Goal: Obtain resource: Download file/media

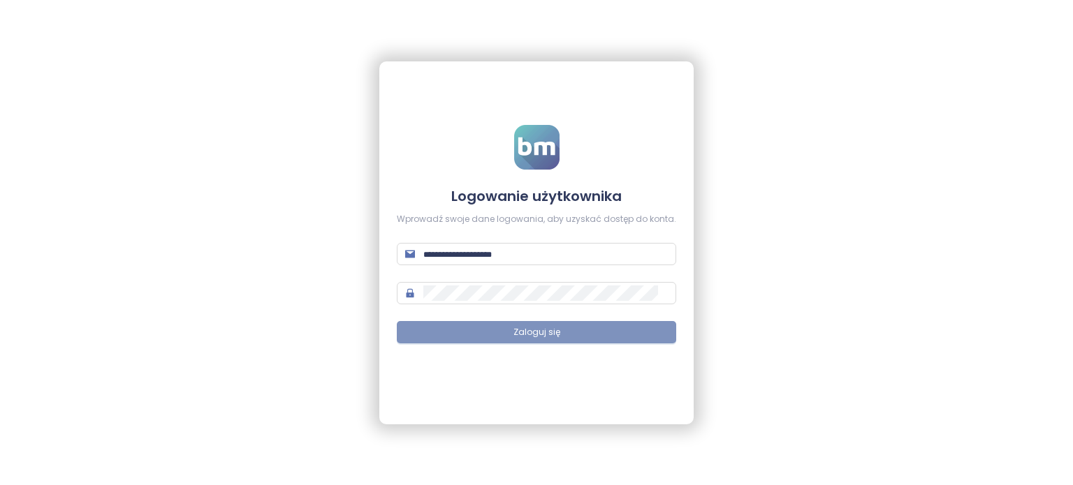
type input "**********"
click at [556, 329] on span "Zaloguj się" at bounding box center [536, 332] width 47 height 13
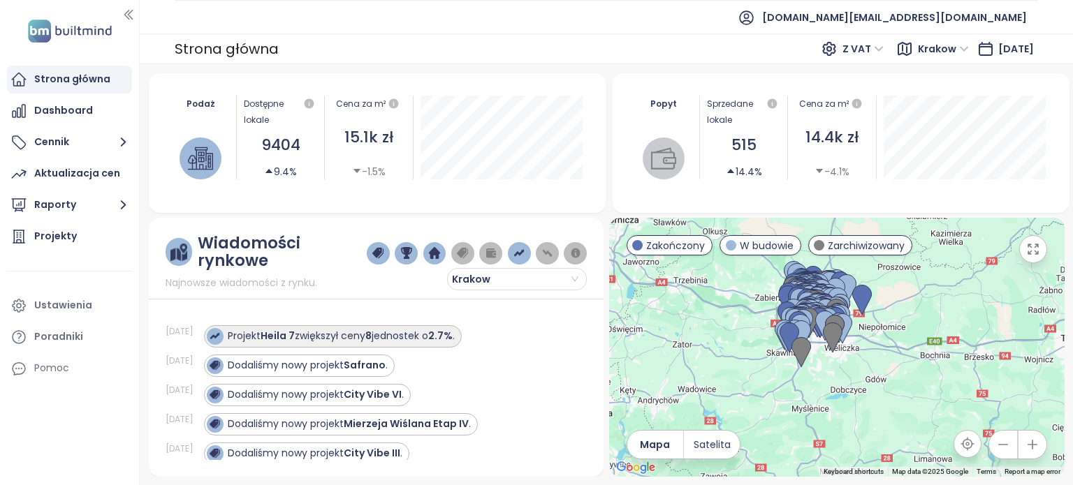
click at [393, 338] on div "Projekt Heila 7 zwiększył ceny 8 jednostek o 2.7% ." at bounding box center [341, 336] width 227 height 15
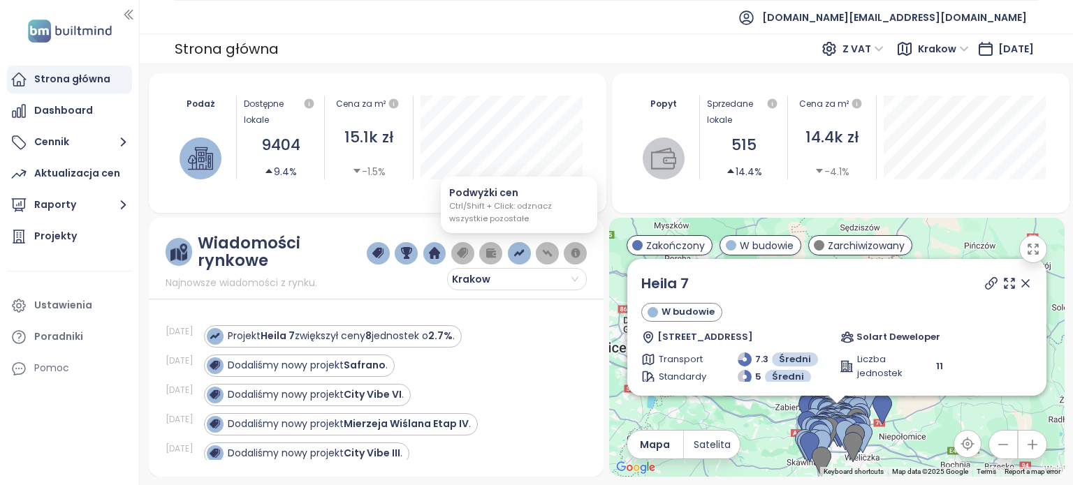
click at [520, 251] on img "button" at bounding box center [518, 253] width 11 height 13
click at [517, 254] on img "button" at bounding box center [518, 253] width 11 height 13
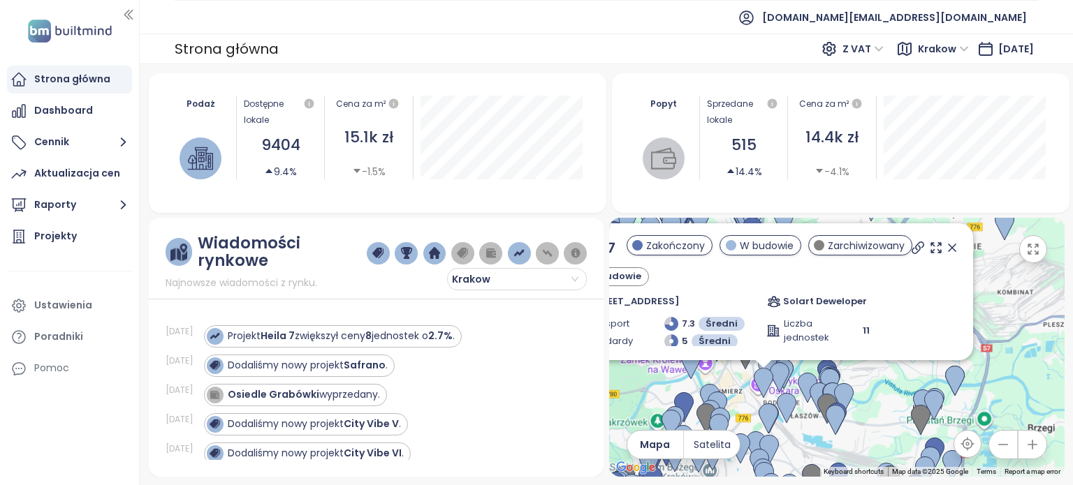
drag, startPoint x: 824, startPoint y: 427, endPoint x: 964, endPoint y: 335, distance: 167.4
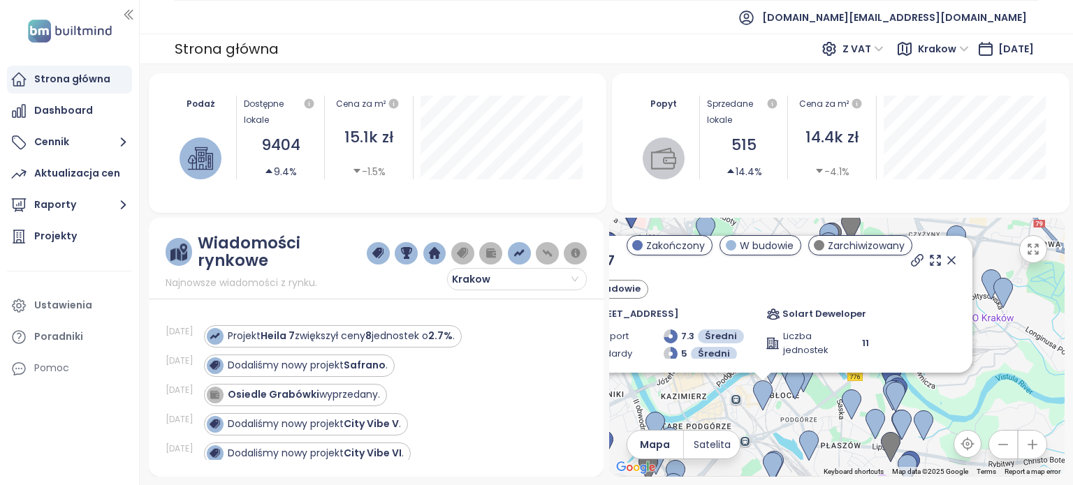
drag, startPoint x: 788, startPoint y: 425, endPoint x: 809, endPoint y: 396, distance: 36.0
click at [809, 397] on div "To navigate, press the arrow keys. Heila 7 W [STREET_ADDRESS] Solart Deweloper …" at bounding box center [836, 347] width 455 height 259
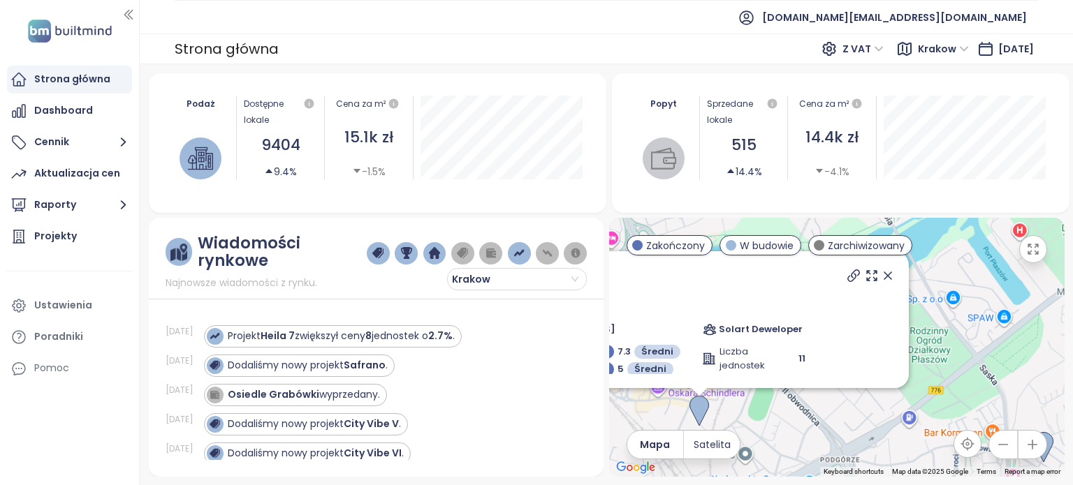
drag, startPoint x: 827, startPoint y: 371, endPoint x: 849, endPoint y: 416, distance: 50.0
click at [836, 423] on div "Heila 7 W [STREET_ADDRESS] Solart Deweloper Transport 7.3 Średni Standardy 5 Śr…" at bounding box center [836, 347] width 455 height 259
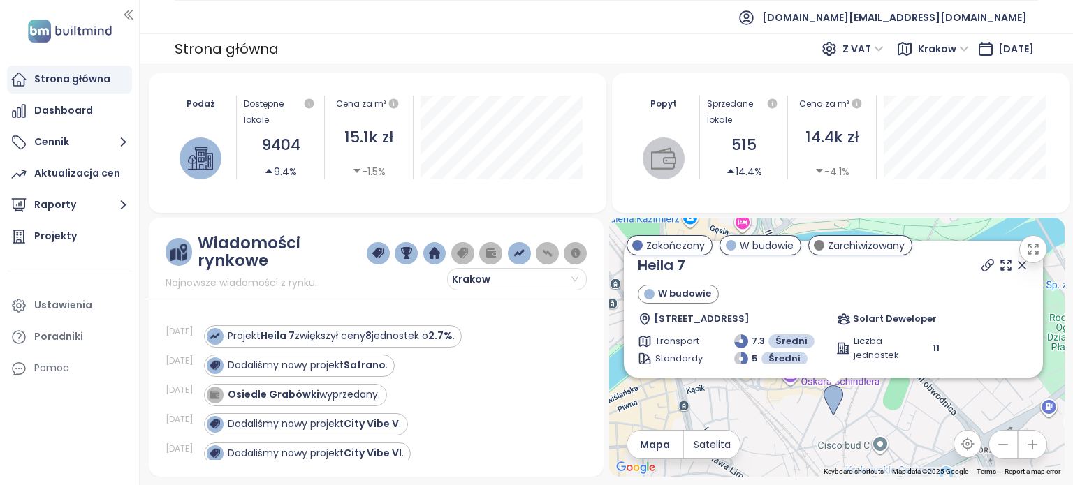
drag, startPoint x: 785, startPoint y: 417, endPoint x: 890, endPoint y: 398, distance: 106.4
click at [890, 398] on div "Heila 7 W [STREET_ADDRESS] Solart Deweloper Transport 7.3 Średni Standardy 5 Śr…" at bounding box center [836, 347] width 455 height 259
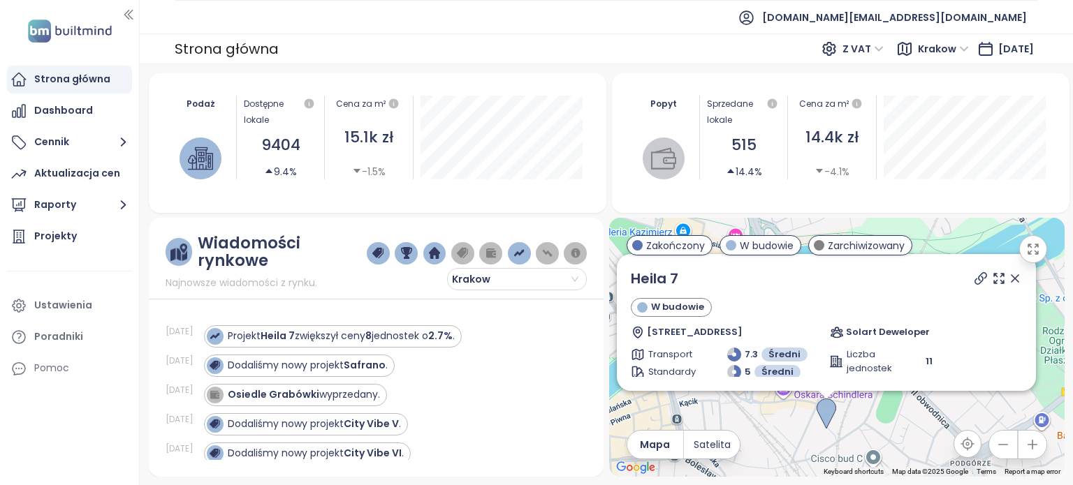
click at [1008, 279] on icon at bounding box center [1015, 279] width 14 height 14
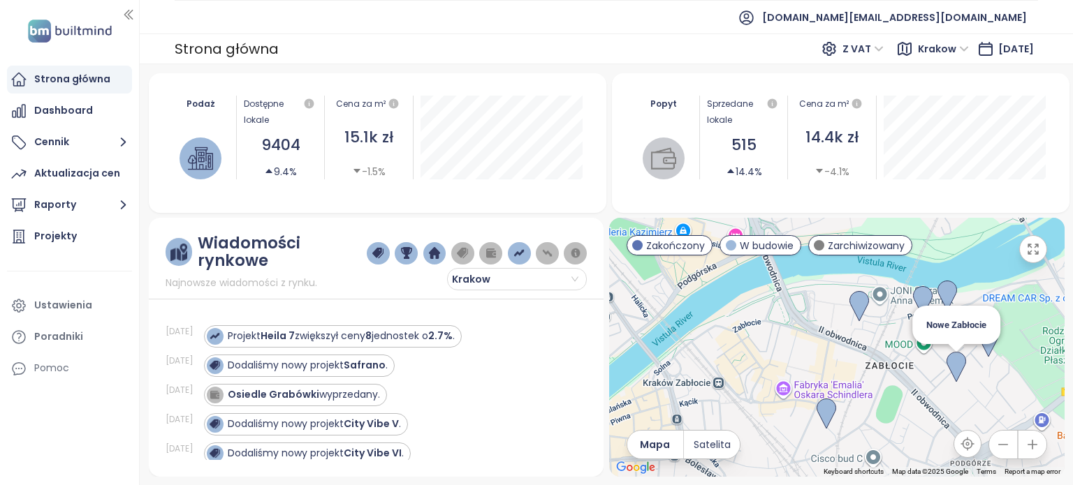
click at [958, 364] on img at bounding box center [956, 367] width 20 height 31
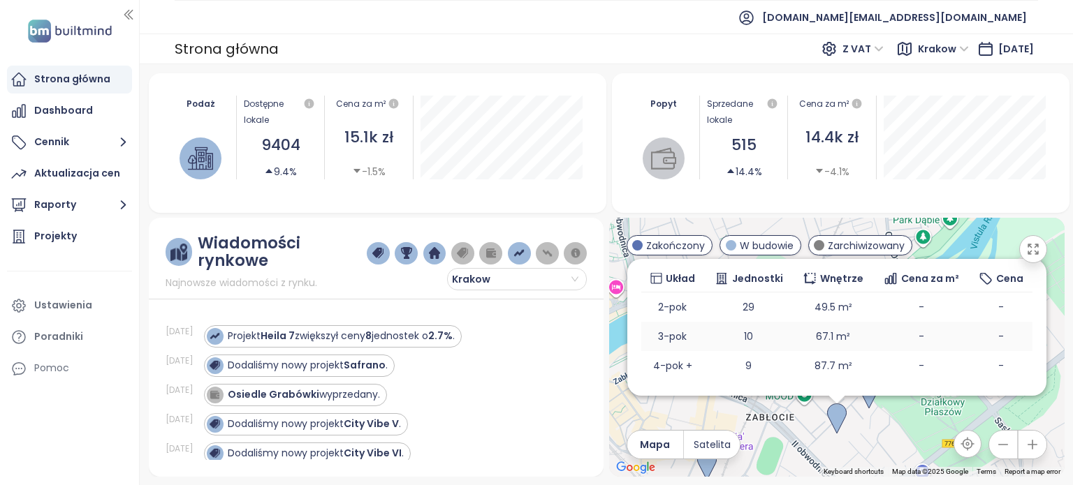
scroll to position [256, 0]
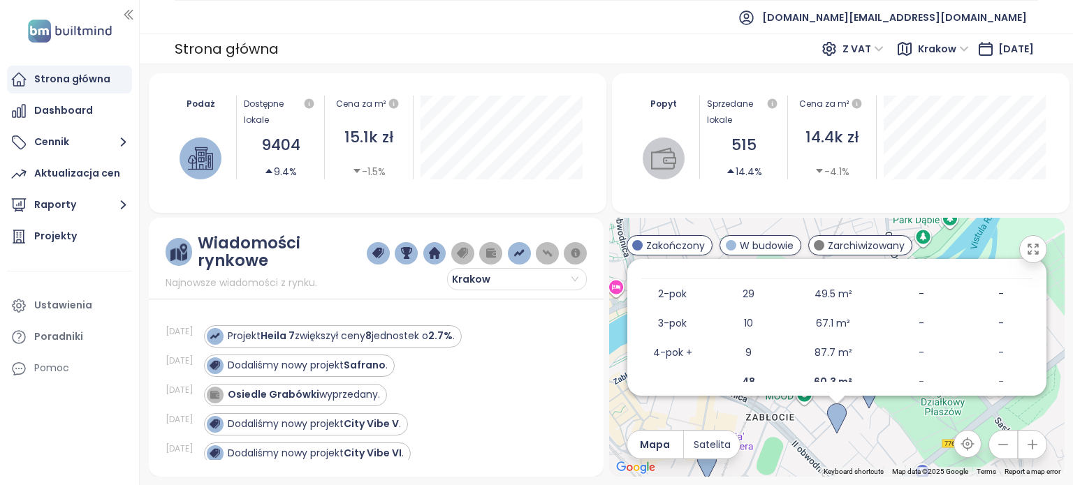
click at [894, 424] on div "Nowe Zabłocie W [STREET_ADDRESS] Chemobudowa-[GEOGRAPHIC_DATA] Transport 6.7 Śr…" at bounding box center [836, 347] width 455 height 259
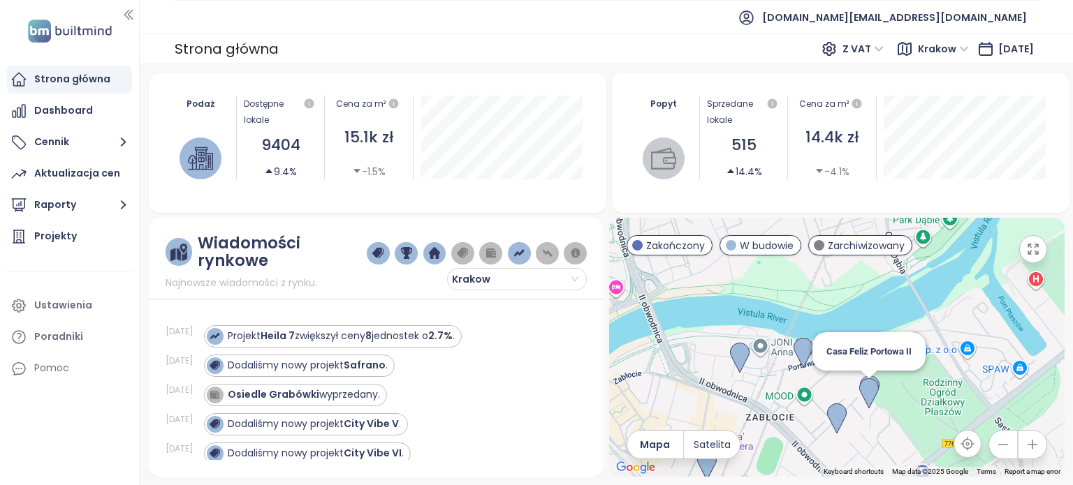
click at [868, 390] on img at bounding box center [869, 394] width 20 height 31
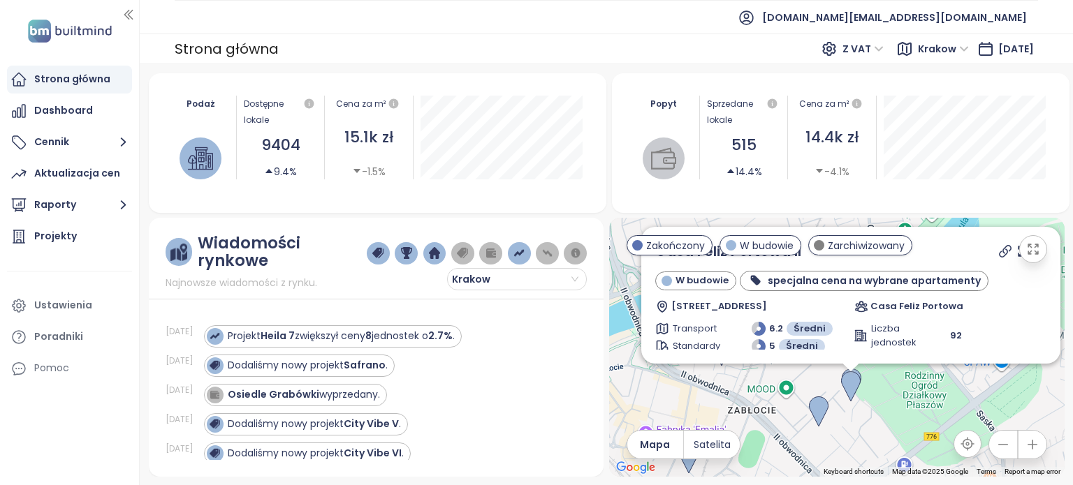
drag, startPoint x: 874, startPoint y: 343, endPoint x: 882, endPoint y: 423, distance: 80.8
click at [882, 423] on div "Casa Feliz Portowa II W budowie specjalna cena na wybrane apartamenty [STREET_A…" at bounding box center [836, 347] width 455 height 259
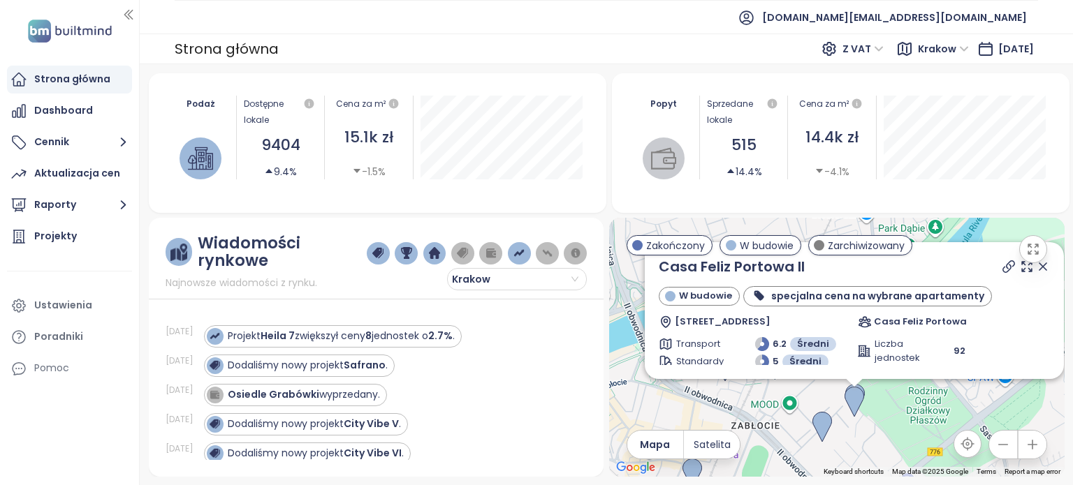
click at [759, 404] on div "Casa Feliz Portowa II W budowie specjalna cena na wybrane apartamenty [STREET_A…" at bounding box center [836, 347] width 455 height 259
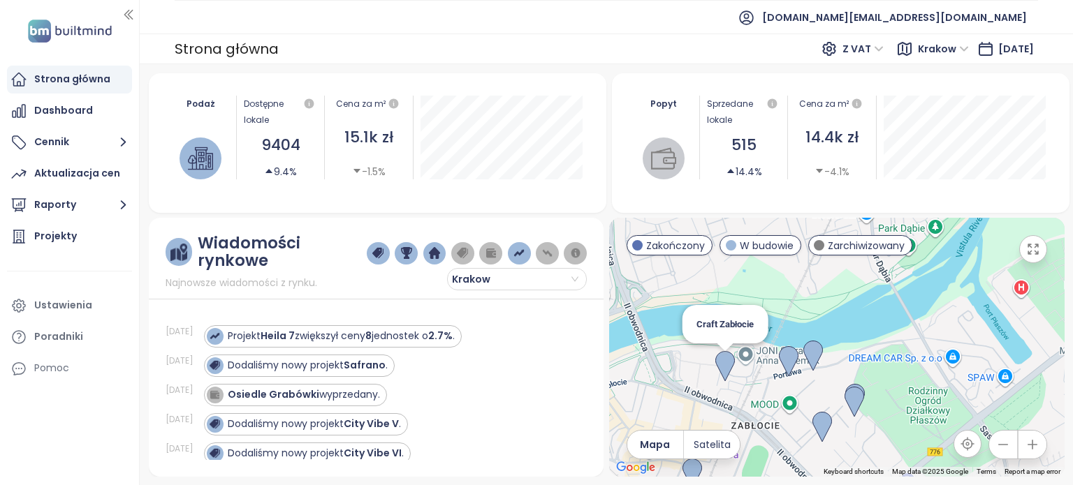
click at [724, 365] on img at bounding box center [725, 366] width 20 height 31
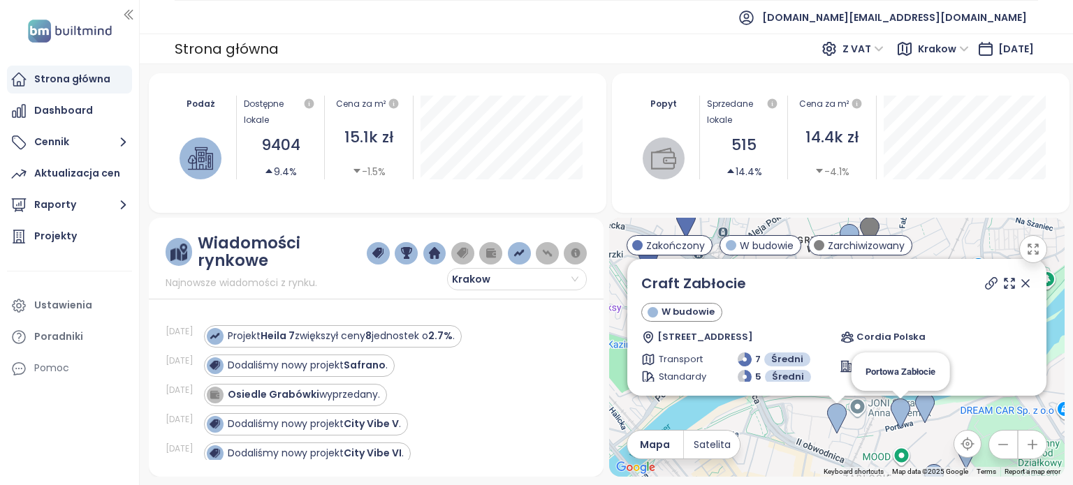
click at [900, 412] on img at bounding box center [900, 414] width 20 height 31
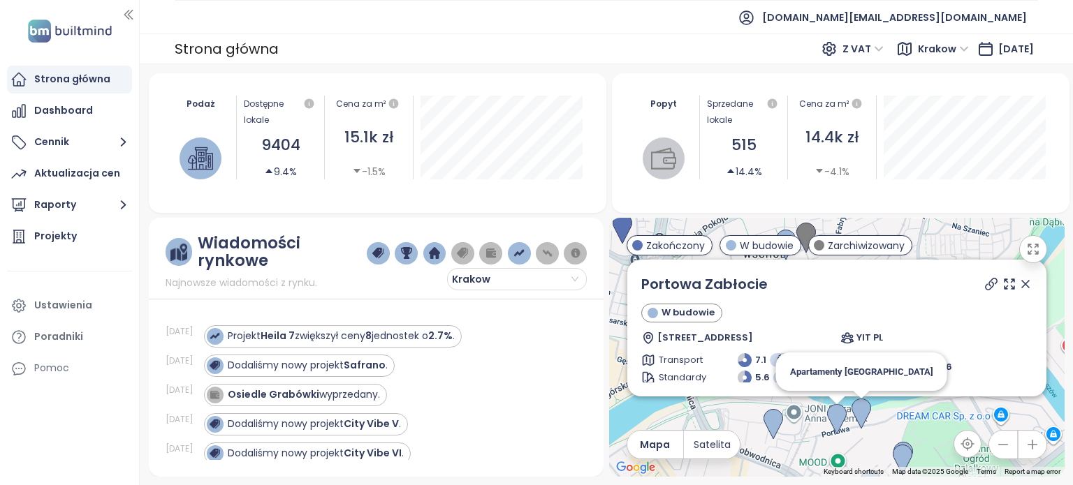
click at [861, 413] on img at bounding box center [861, 414] width 20 height 31
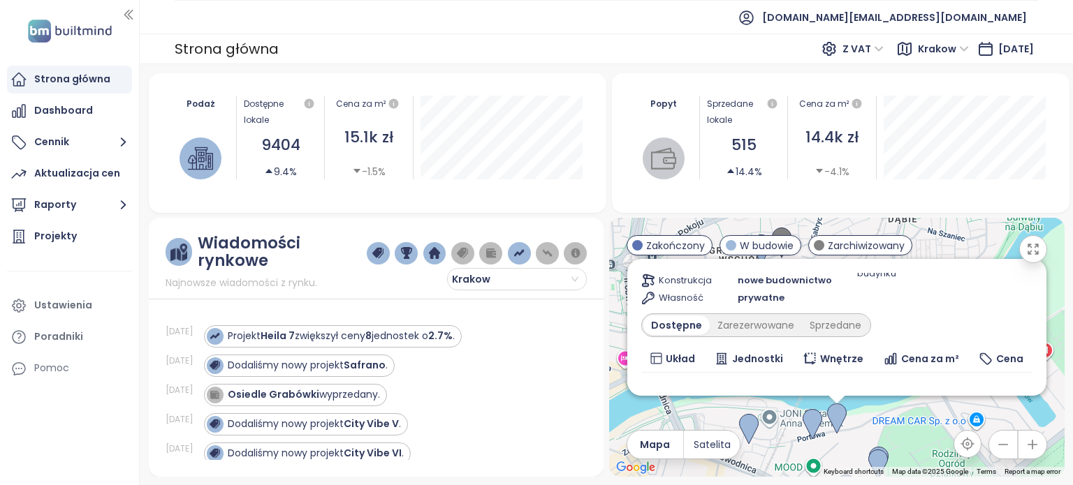
scroll to position [287, 0]
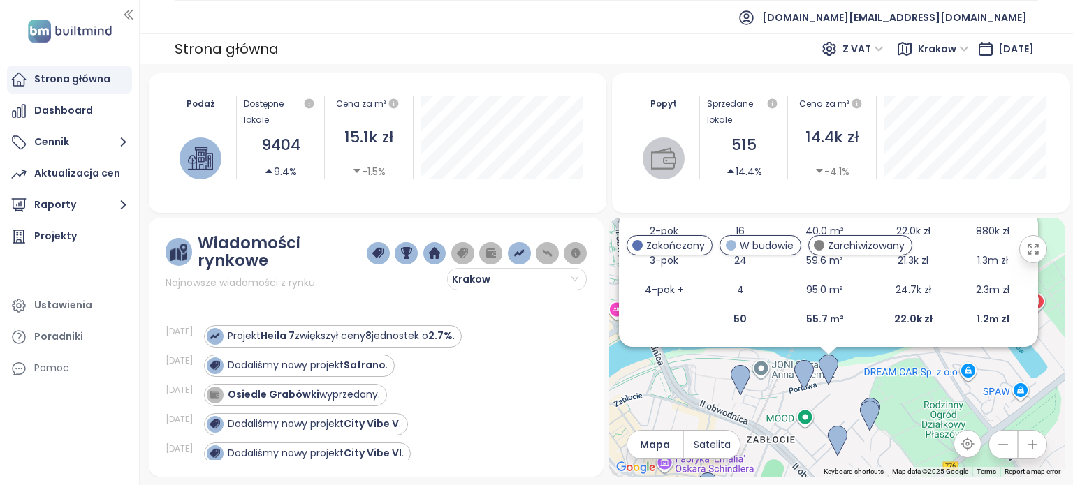
drag, startPoint x: 891, startPoint y: 430, endPoint x: 883, endPoint y: 378, distance: 52.4
click at [883, 378] on div "Apartamenty Portowa [STREET_ADDRESS] Matexi Transport 7 Średni Standardy 4.2 Ni…" at bounding box center [836, 347] width 455 height 259
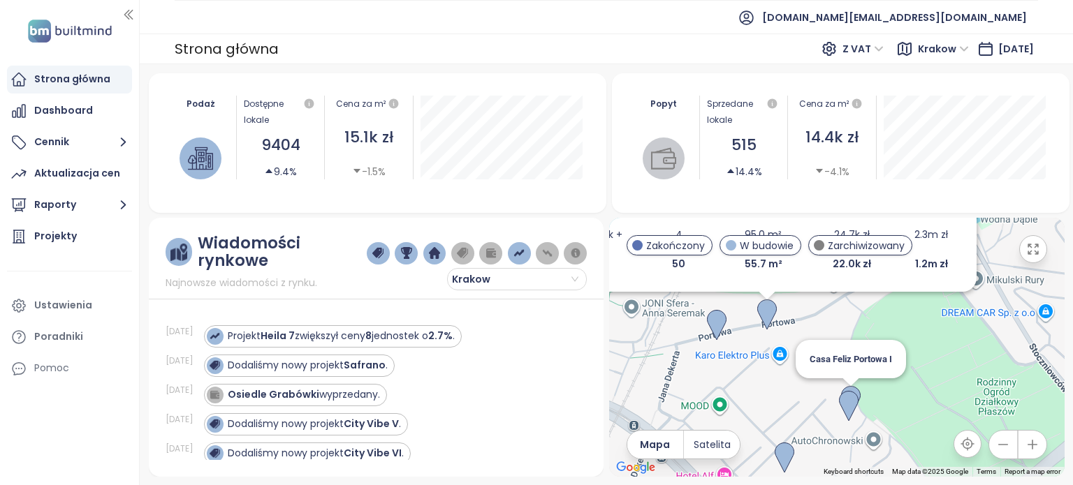
click at [853, 387] on img at bounding box center [851, 401] width 20 height 31
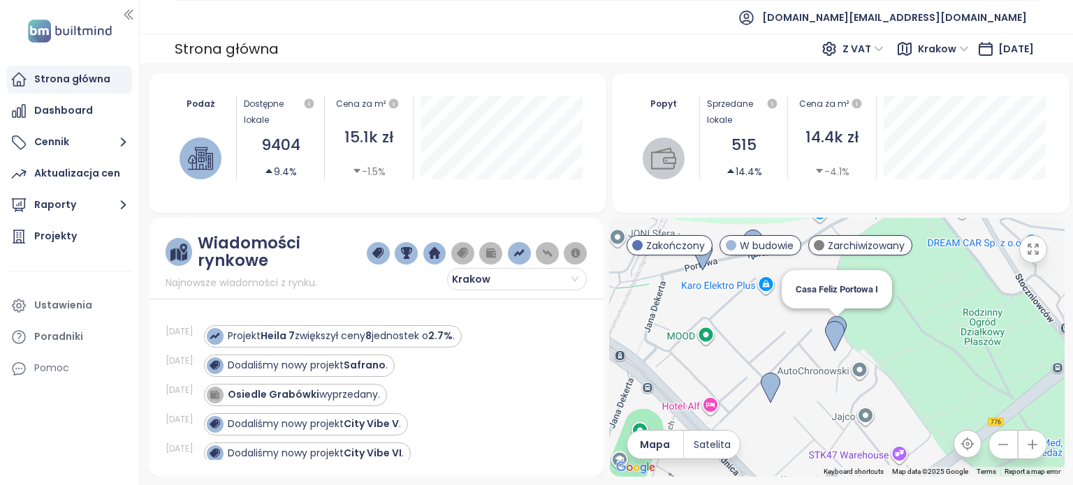
click at [840, 318] on img at bounding box center [837, 331] width 20 height 31
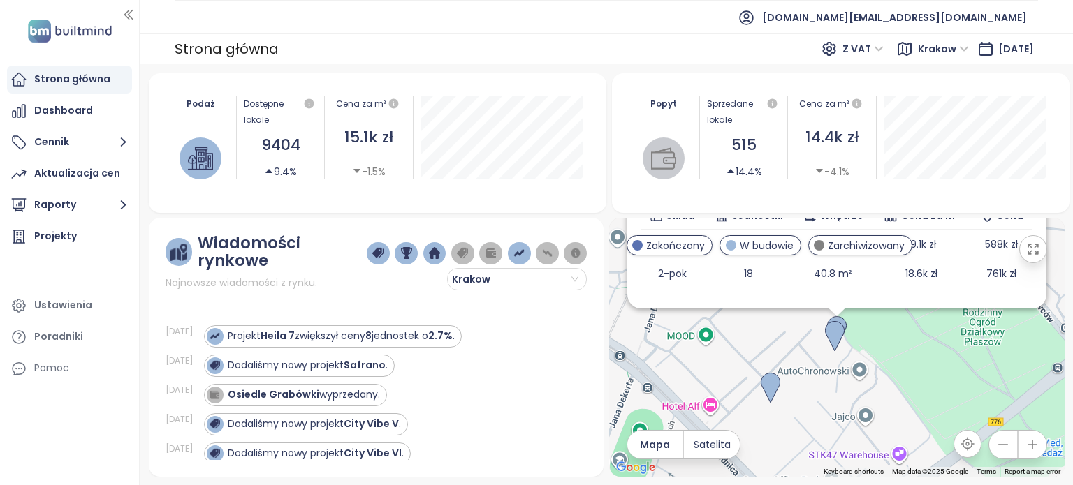
scroll to position [188, 0]
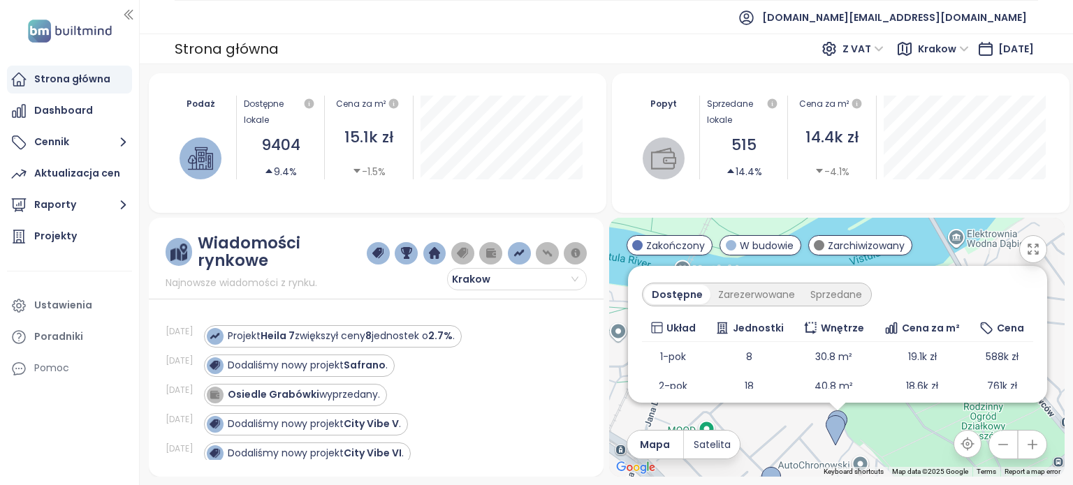
drag, startPoint x: 874, startPoint y: 363, endPoint x: 880, endPoint y: 446, distance: 83.3
click at [880, 446] on div "Casa Feliz Portowa I W budowie specjalna cena na wybrane apartamenty [STREET_AD…" at bounding box center [836, 347] width 455 height 259
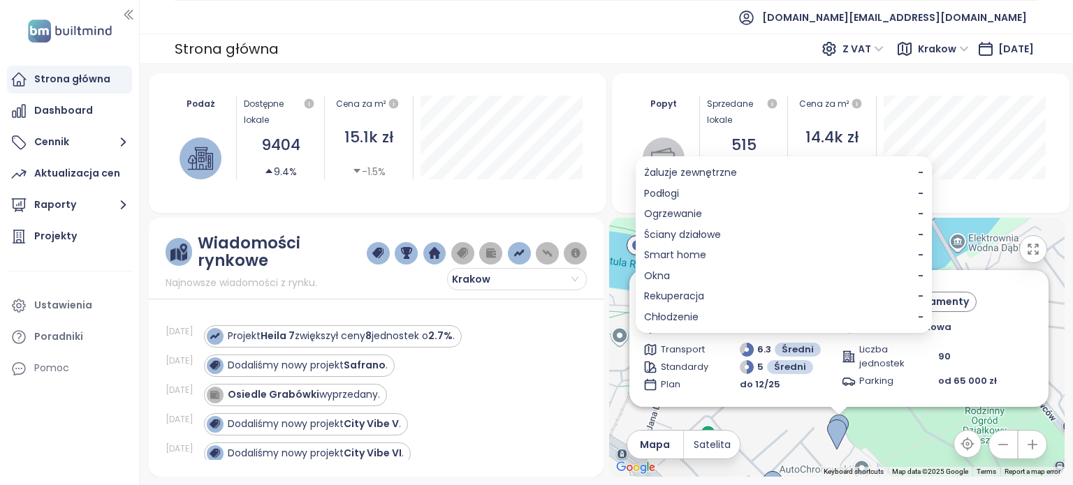
scroll to position [0, 0]
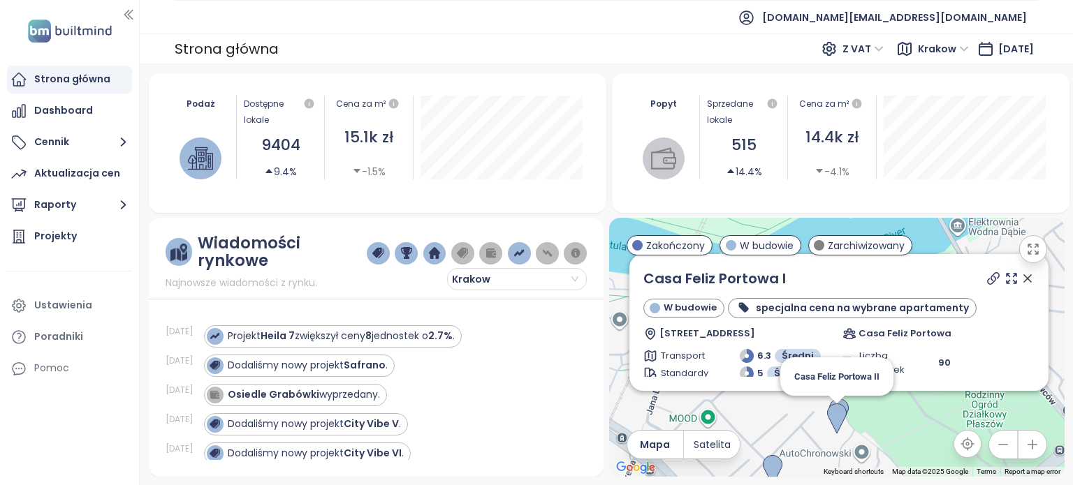
click at [839, 421] on img at bounding box center [837, 419] width 20 height 31
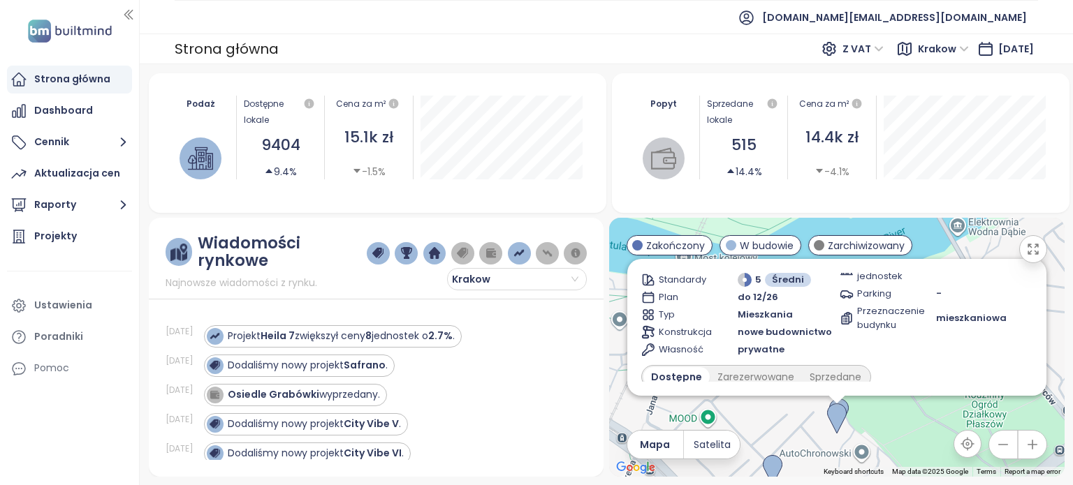
scroll to position [210, 0]
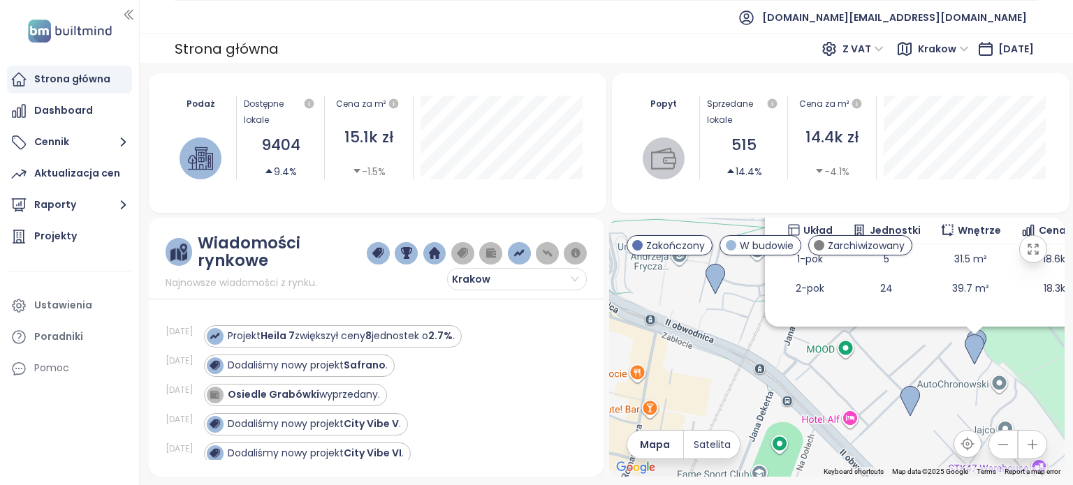
drag, startPoint x: 792, startPoint y: 419, endPoint x: 930, endPoint y: 331, distance: 163.3
click at [930, 331] on div "Casa Feliz Portowa II W budowie specjalna cena na wybrane apartamenty [STREET_A…" at bounding box center [836, 347] width 455 height 259
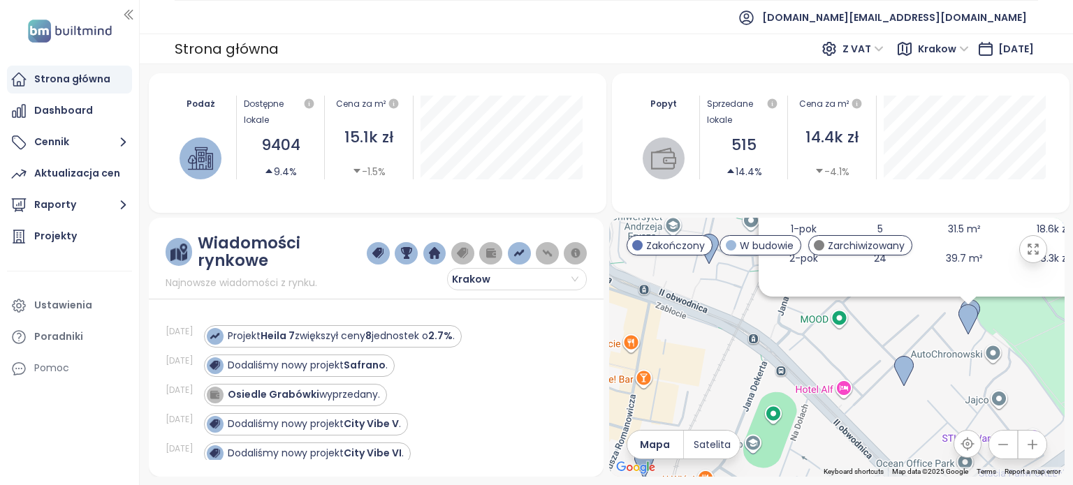
drag, startPoint x: 834, startPoint y: 404, endPoint x: 844, endPoint y: 395, distance: 13.8
click at [839, 397] on div "Casa Feliz Portowa II W budowie specjalna cena na wybrane apartamenty [STREET_A…" at bounding box center [836, 347] width 455 height 259
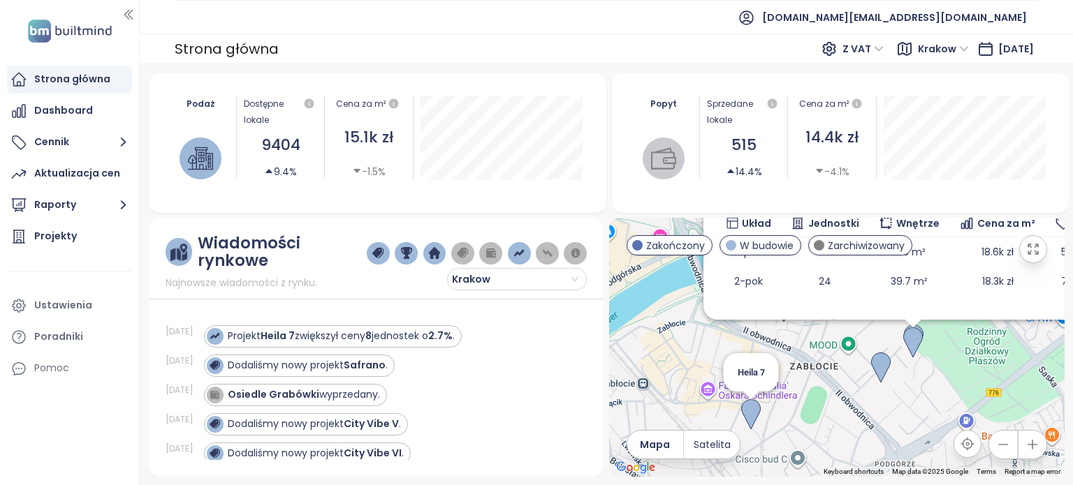
click at [750, 413] on img at bounding box center [751, 414] width 20 height 31
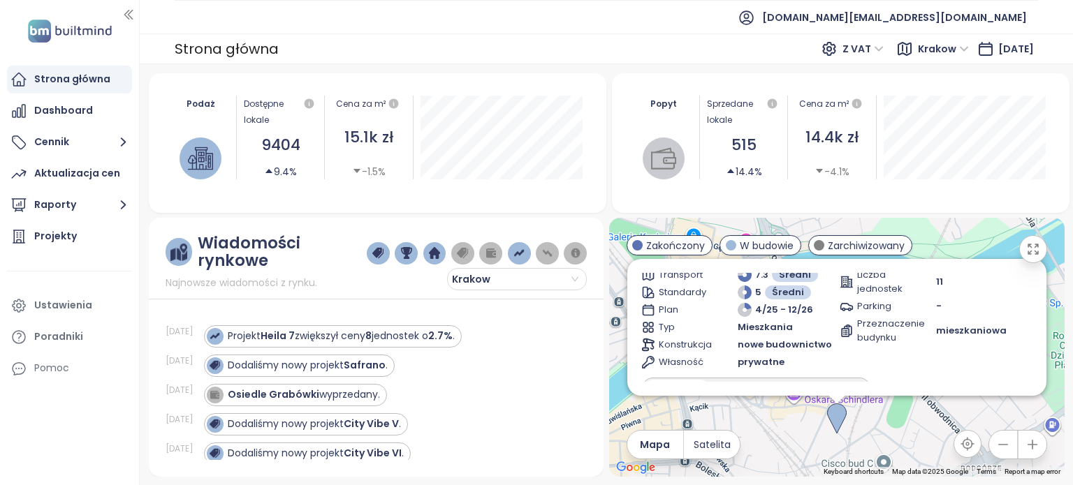
scroll to position [0, 0]
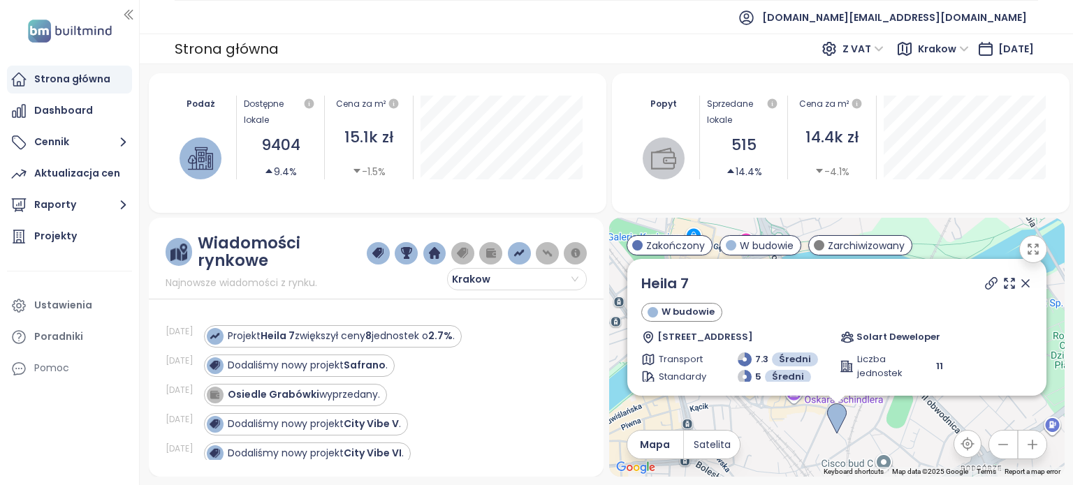
click at [1022, 284] on icon at bounding box center [1025, 283] width 7 height 7
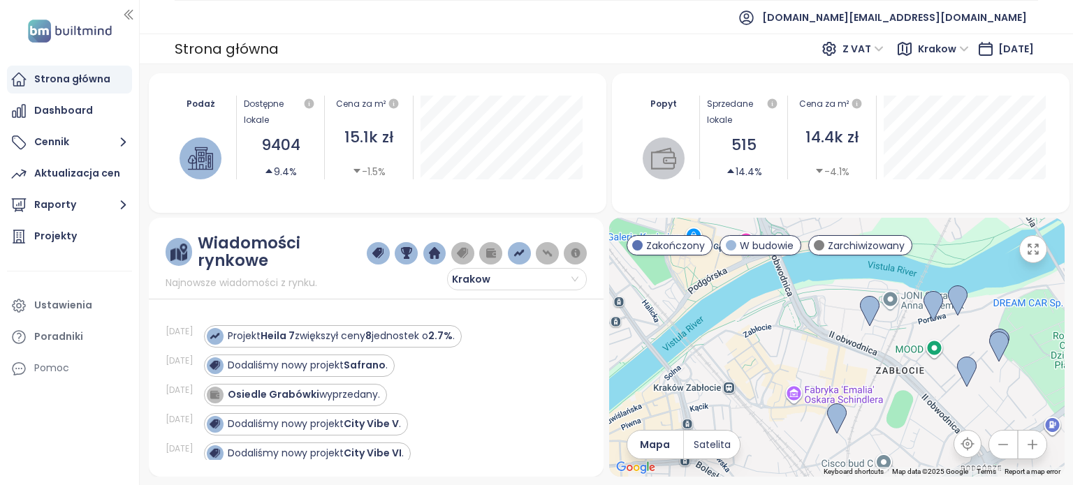
click at [375, 255] on img "button" at bounding box center [377, 253] width 11 height 13
click at [401, 254] on img "button" at bounding box center [406, 253] width 11 height 13
click at [429, 254] on img "button" at bounding box center [434, 253] width 11 height 13
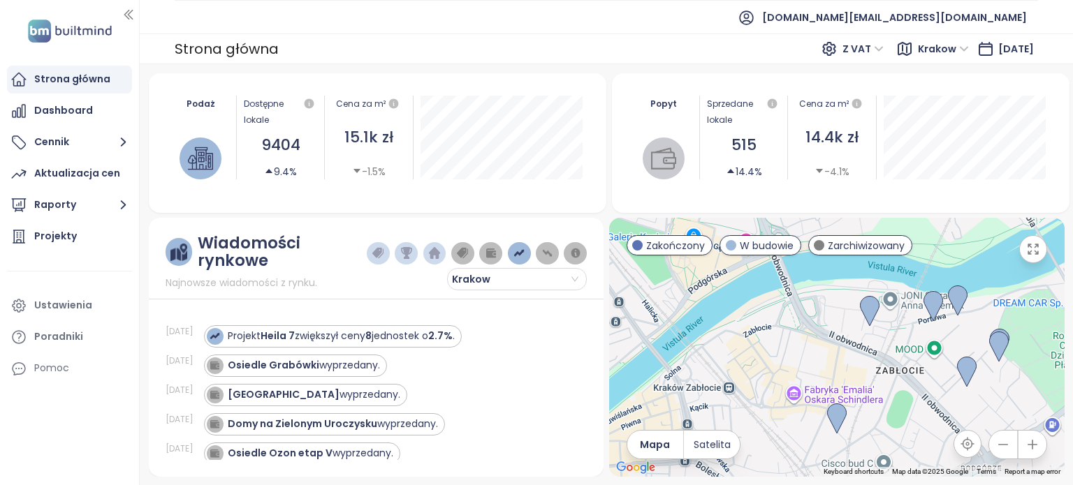
click at [457, 253] on img "button" at bounding box center [462, 253] width 11 height 13
click at [483, 254] on button "button" at bounding box center [490, 253] width 23 height 22
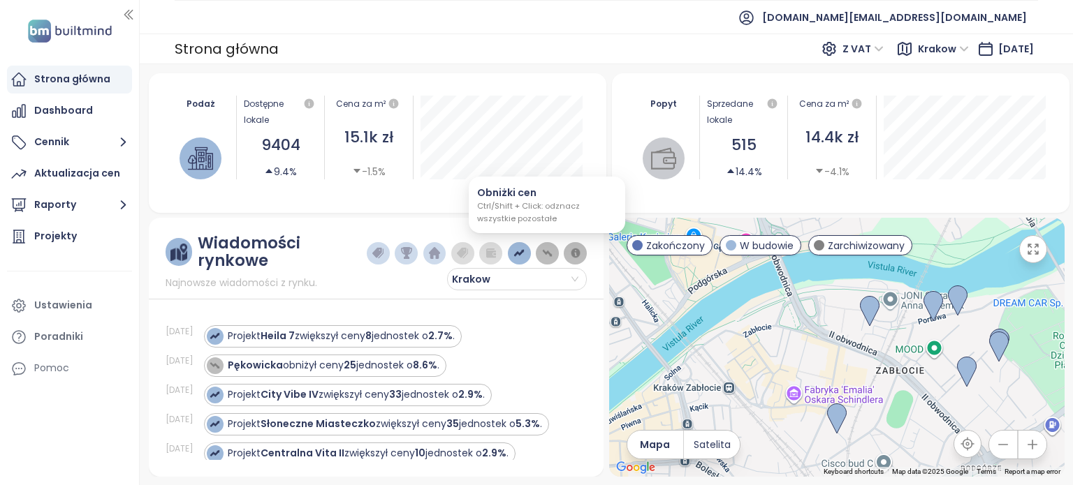
click at [552, 253] on img "button" at bounding box center [547, 253] width 11 height 13
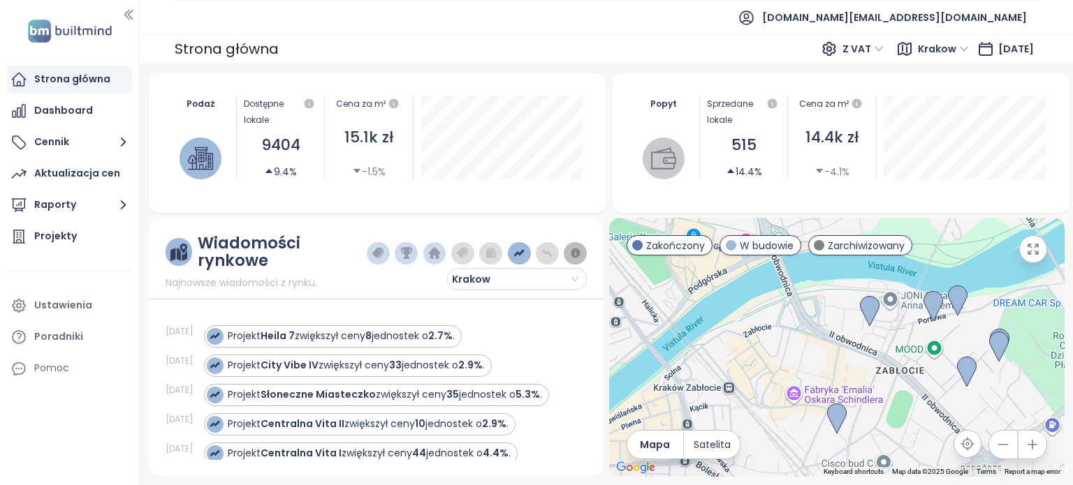
click at [578, 255] on img "button" at bounding box center [575, 253] width 11 height 13
click at [550, 247] on img "button" at bounding box center [547, 253] width 11 height 13
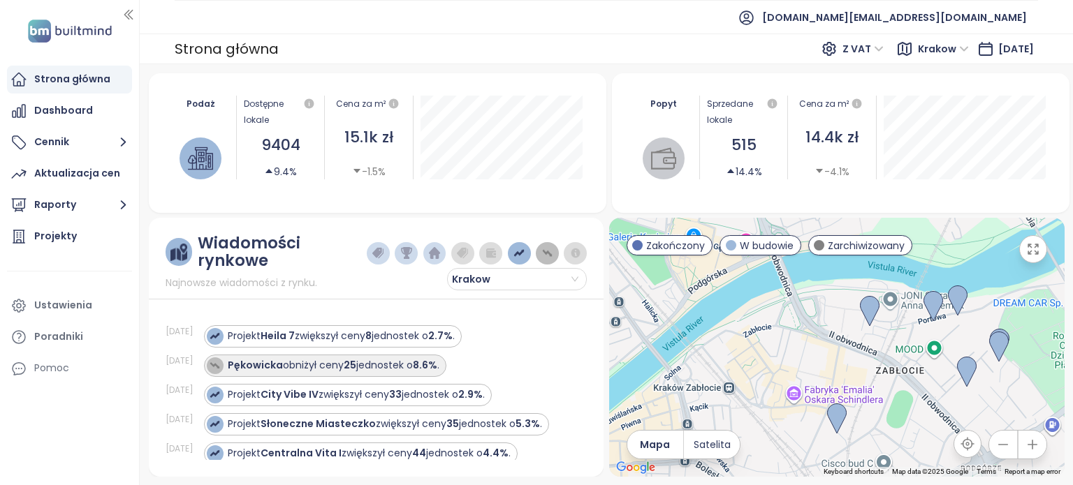
click at [366, 360] on div "Pękowicka obniżył ceny 25 jednostek o 8.6% ." at bounding box center [334, 365] width 212 height 15
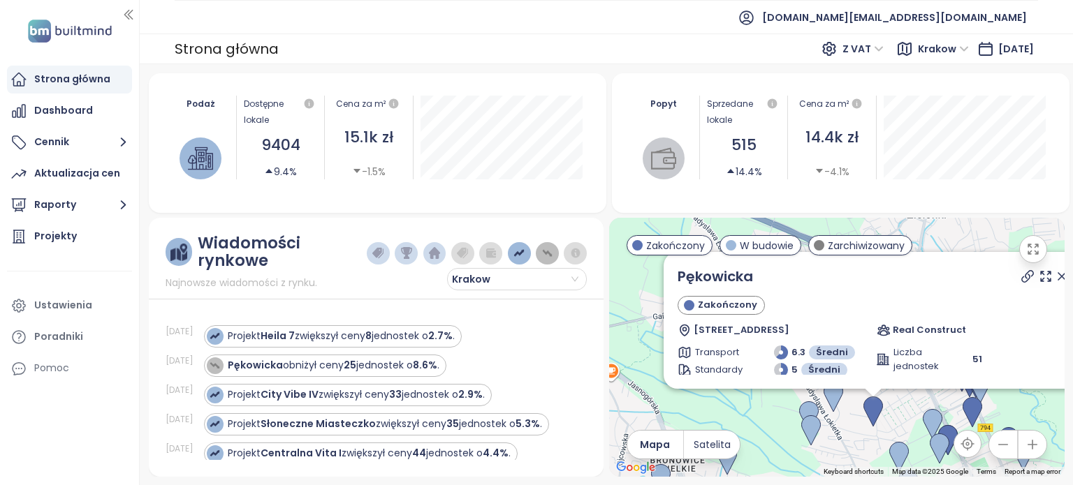
click at [1055, 279] on icon at bounding box center [1062, 277] width 14 height 14
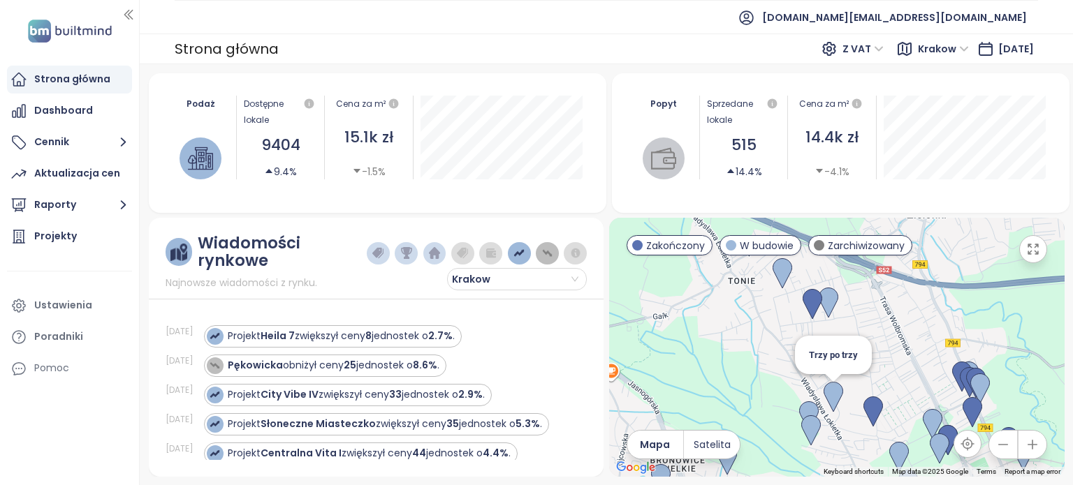
click at [841, 393] on img at bounding box center [833, 397] width 20 height 31
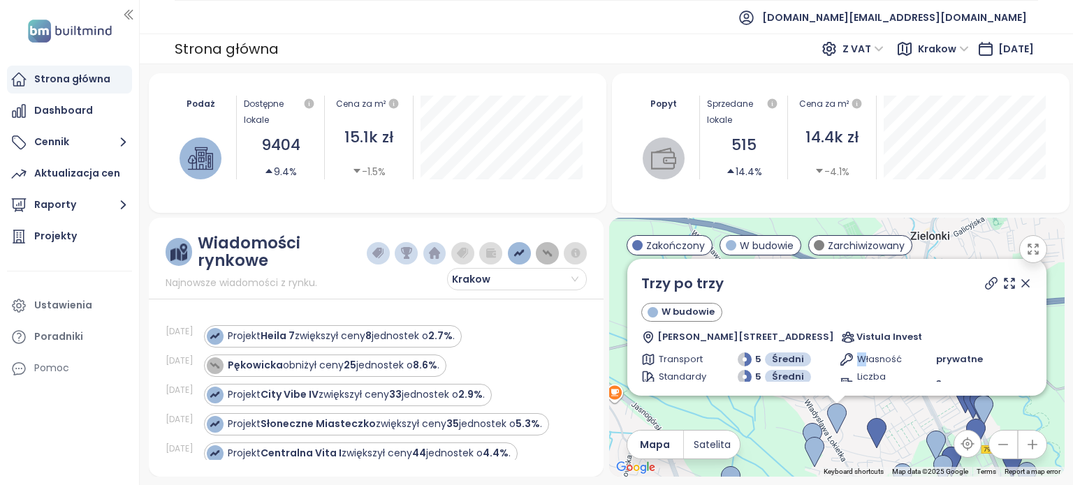
drag, startPoint x: 859, startPoint y: 362, endPoint x: 841, endPoint y: 361, distance: 18.2
click at [841, 361] on div "Własność" at bounding box center [887, 360] width 96 height 14
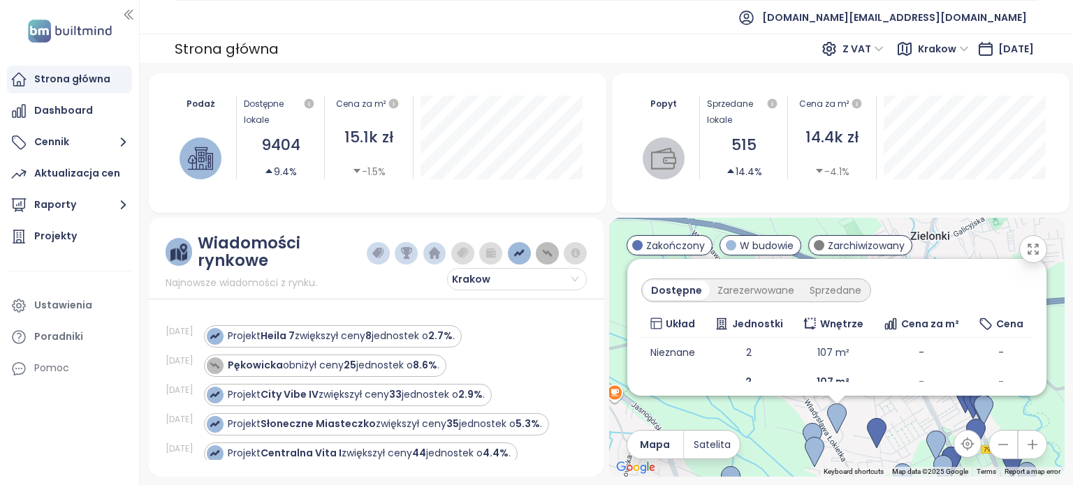
scroll to position [180, 0]
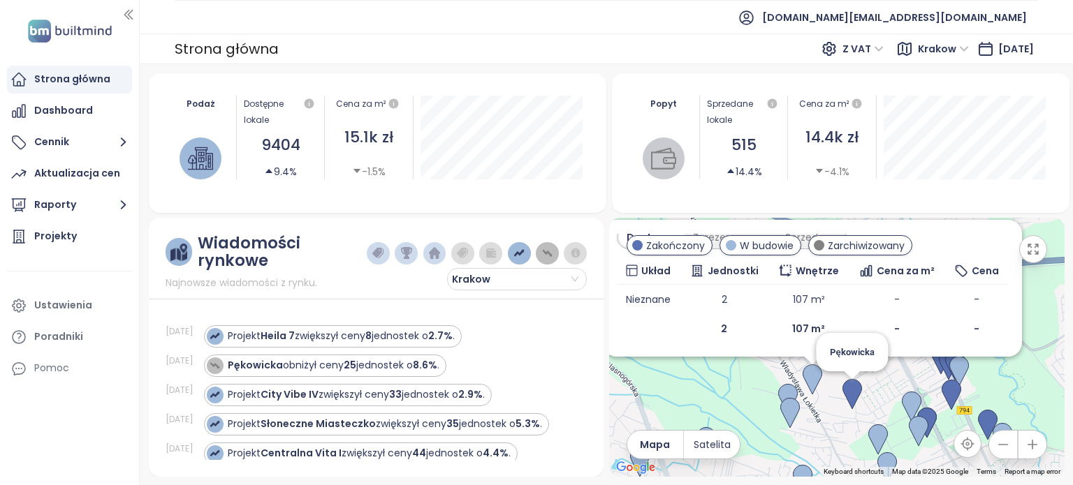
drag, startPoint x: 881, startPoint y: 416, endPoint x: 847, endPoint y: 374, distance: 53.6
click at [847, 379] on img at bounding box center [852, 394] width 20 height 31
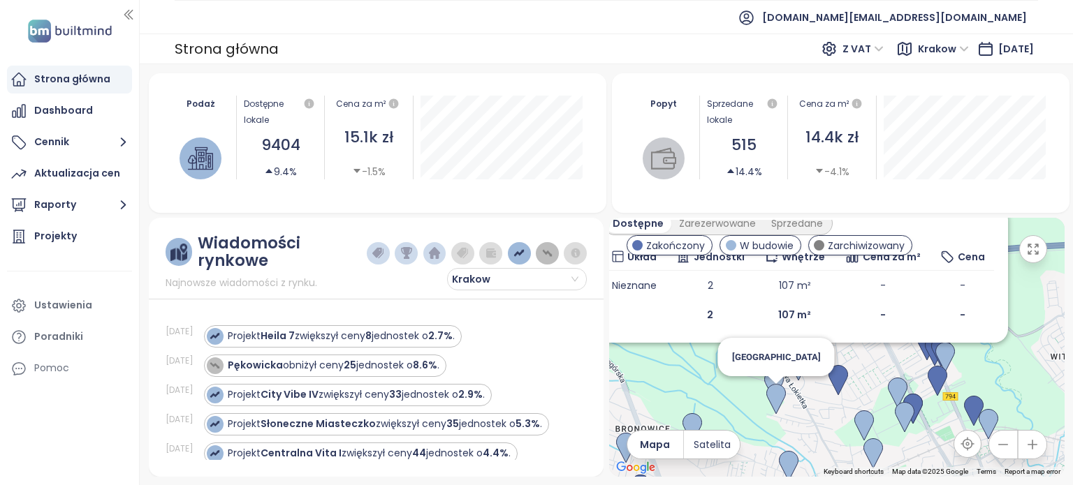
click at [777, 397] on img at bounding box center [776, 399] width 20 height 31
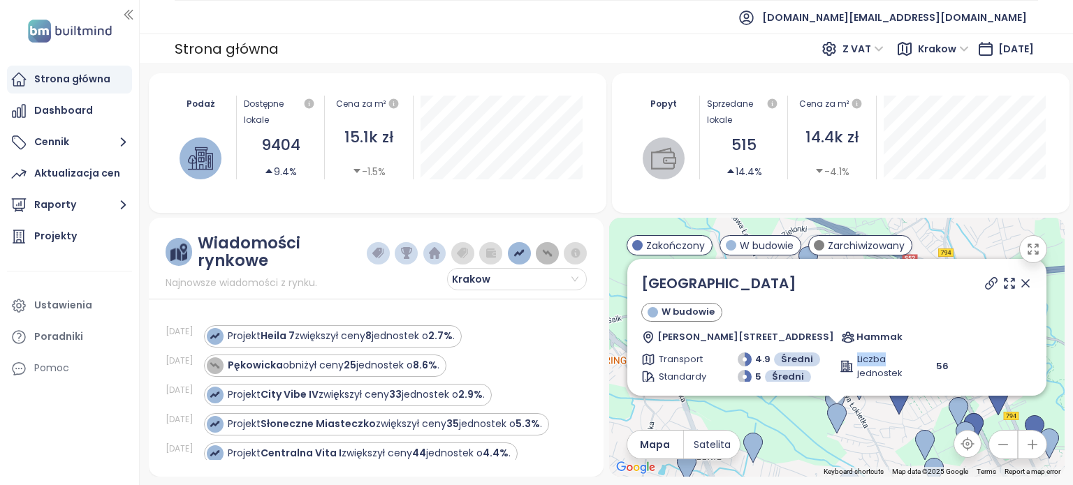
drag, startPoint x: 879, startPoint y: 354, endPoint x: 842, endPoint y: 363, distance: 38.8
click at [842, 363] on div "Liczba jednostek" at bounding box center [887, 367] width 96 height 28
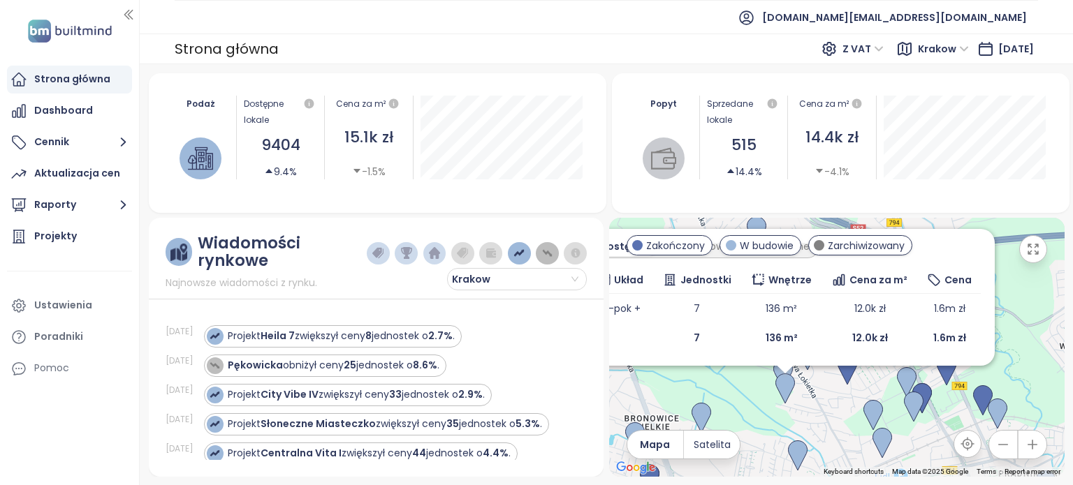
drag, startPoint x: 874, startPoint y: 416, endPoint x: 819, endPoint y: 382, distance: 65.5
click at [819, 384] on div "Łokietka Park [STREET_ADDRESS][PERSON_NAME] Hammak Transport 4.9 Średni Standar…" at bounding box center [836, 347] width 455 height 259
click at [870, 407] on img at bounding box center [873, 414] width 20 height 31
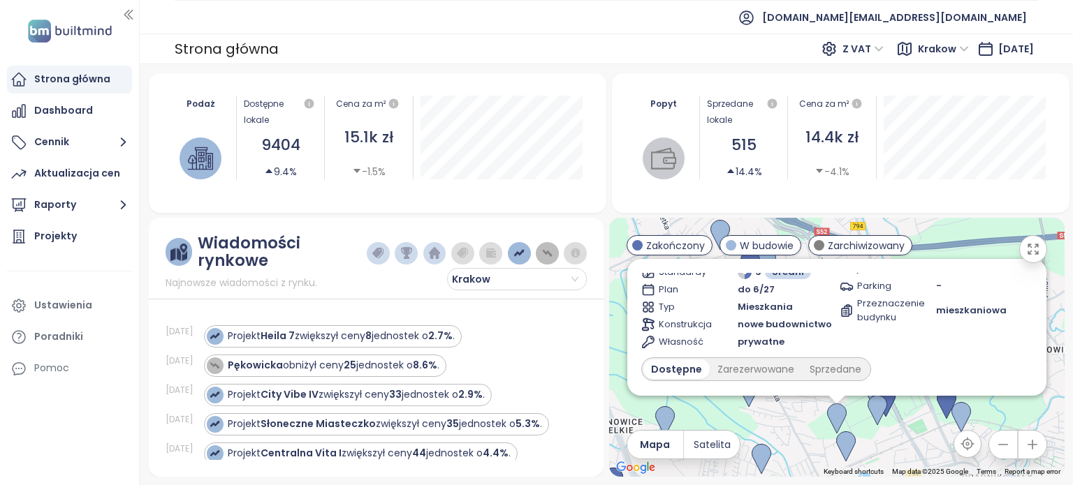
scroll to position [210, 0]
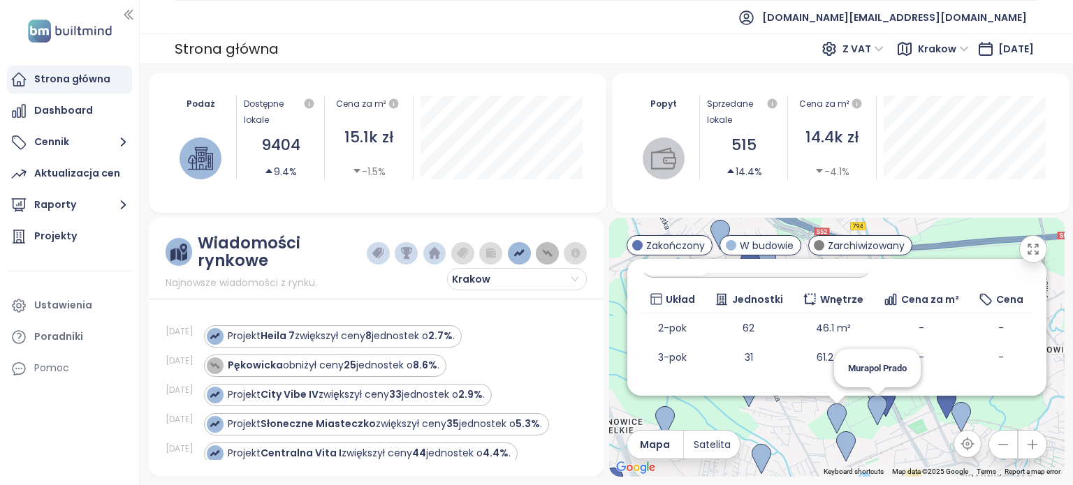
click at [876, 420] on img at bounding box center [877, 410] width 20 height 31
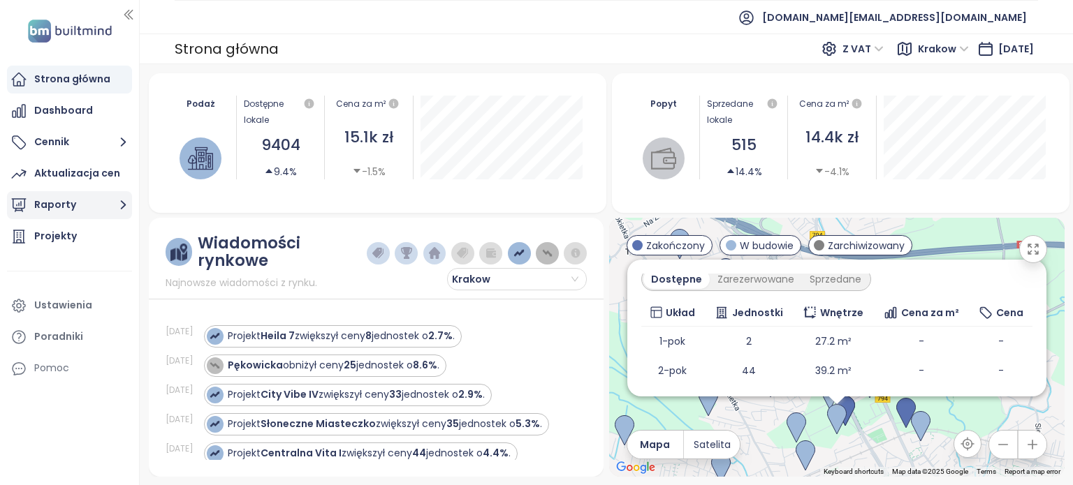
click at [61, 201] on button "Raporty" at bounding box center [69, 205] width 125 height 28
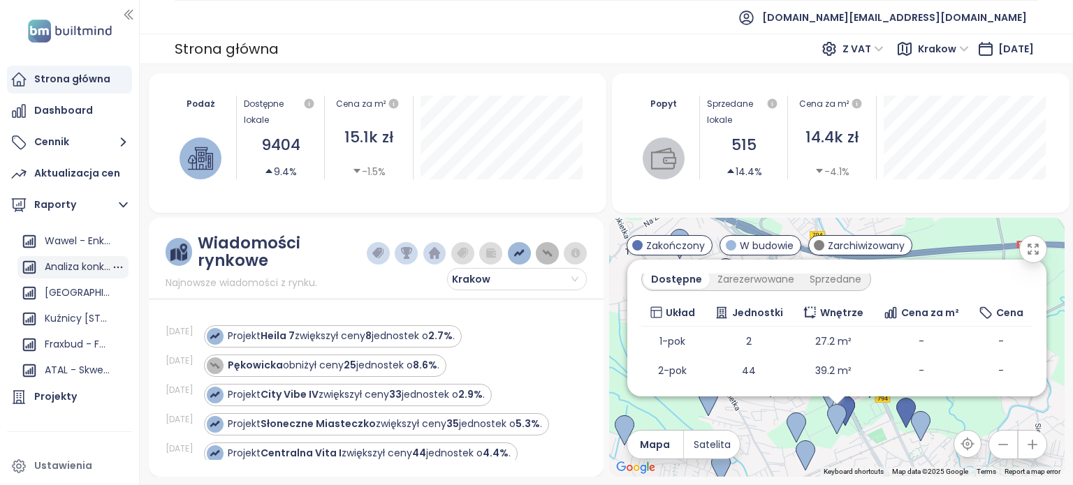
scroll to position [70, 0]
click at [73, 273] on div "[GEOGRAPHIC_DATA]" at bounding box center [78, 270] width 66 height 17
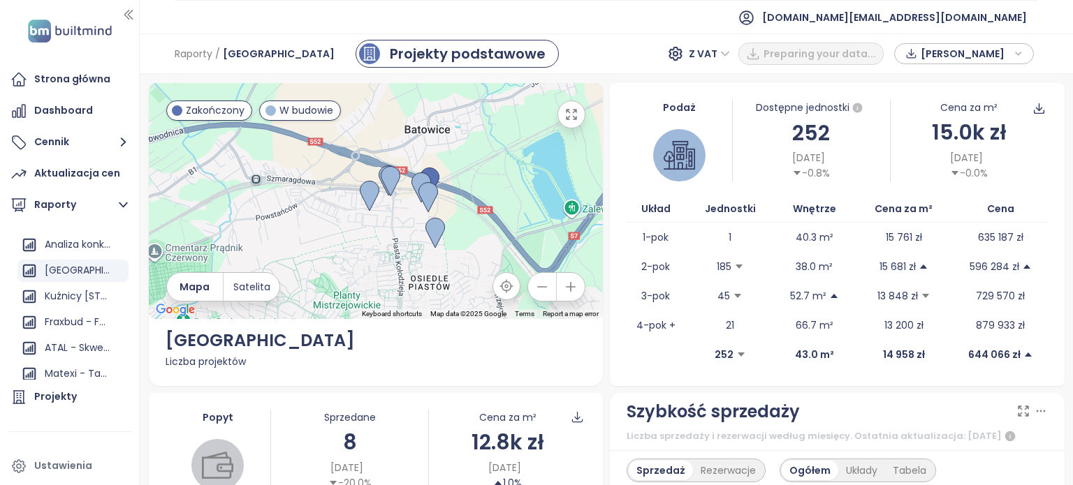
drag, startPoint x: 491, startPoint y: 220, endPoint x: 456, endPoint y: 226, distance: 35.4
click at [456, 226] on div at bounding box center [376, 201] width 455 height 236
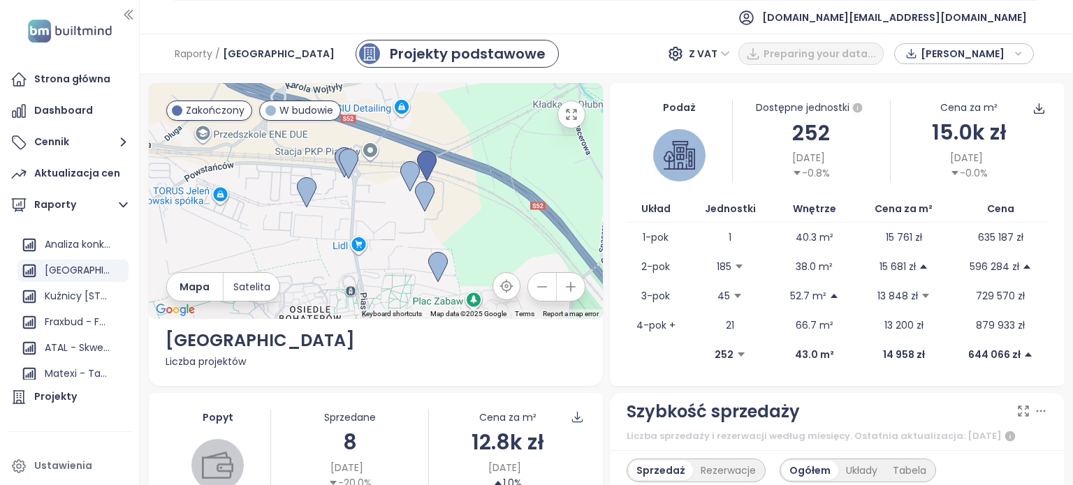
drag, startPoint x: 448, startPoint y: 227, endPoint x: 462, endPoint y: 237, distance: 17.1
click at [462, 237] on div at bounding box center [376, 201] width 455 height 236
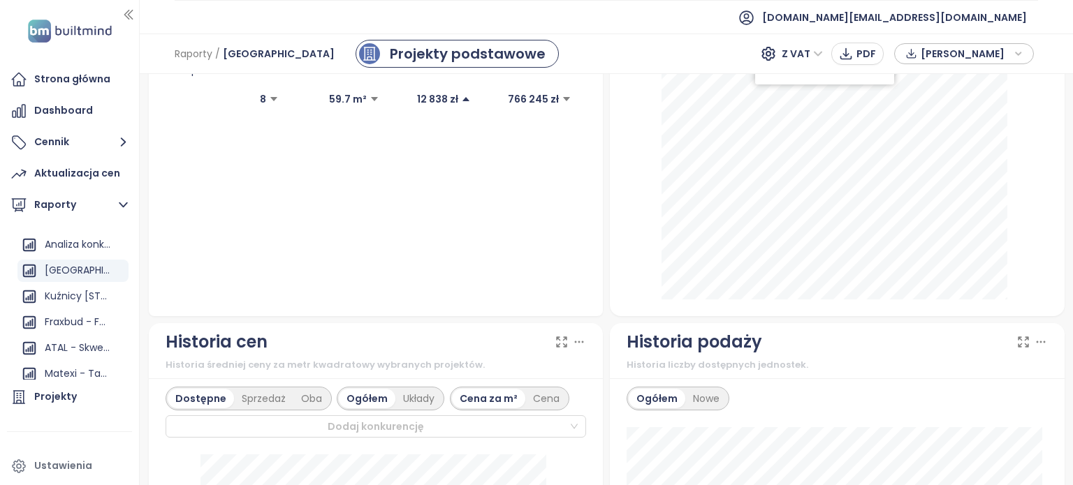
scroll to position [349, 0]
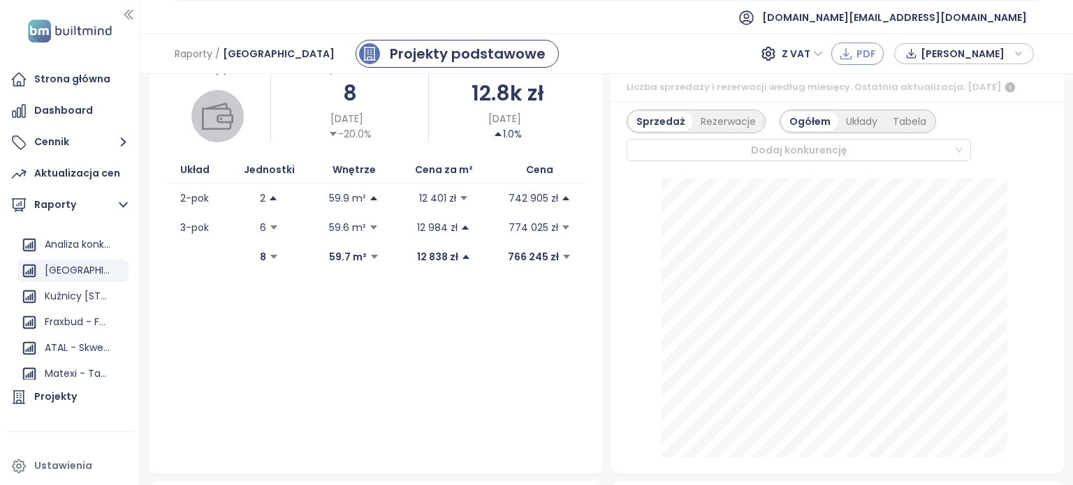
click at [858, 48] on span "PDF" at bounding box center [866, 53] width 20 height 15
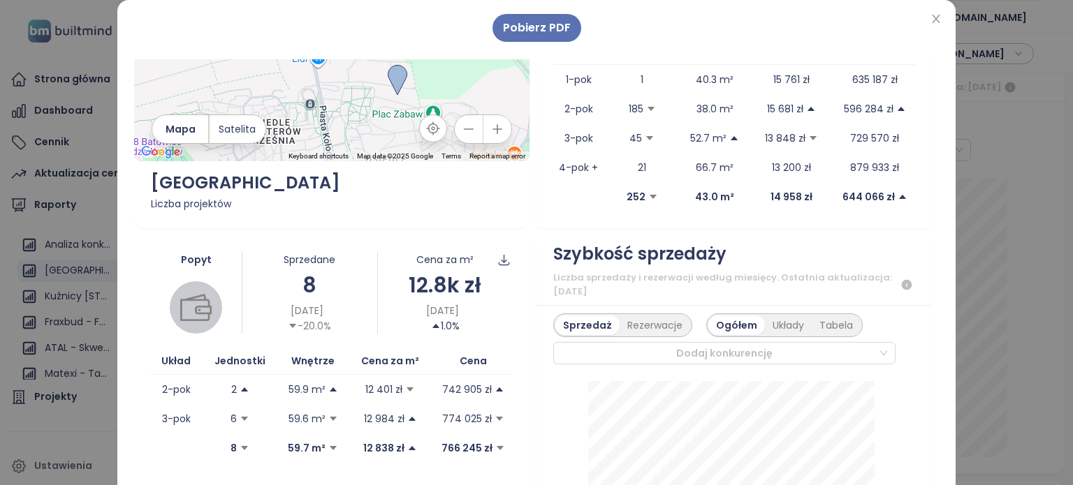
scroll to position [279, 0]
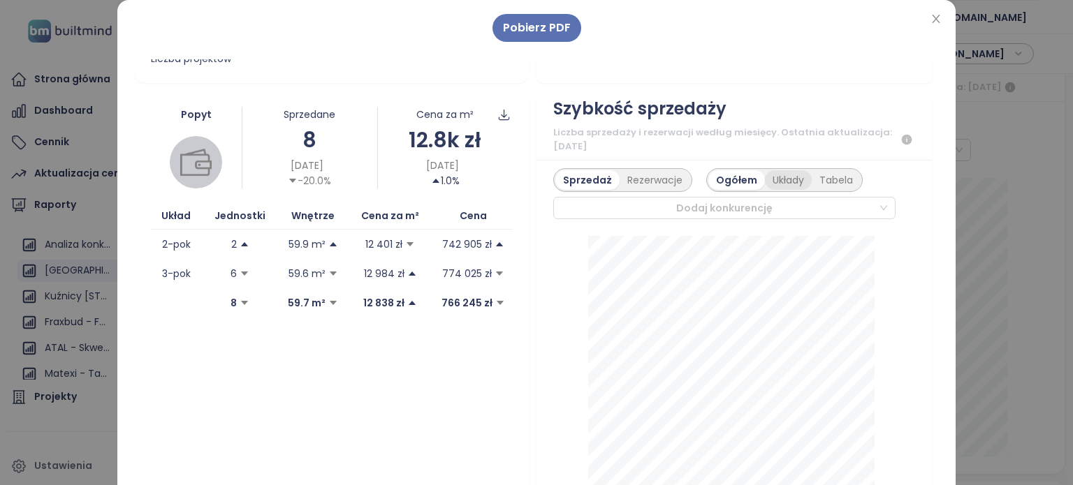
click at [786, 178] on div "Układy" at bounding box center [788, 180] width 47 height 20
click at [640, 182] on div "Rezerwacje" at bounding box center [654, 180] width 71 height 20
click at [571, 182] on div "Sprzedaż" at bounding box center [584, 180] width 59 height 20
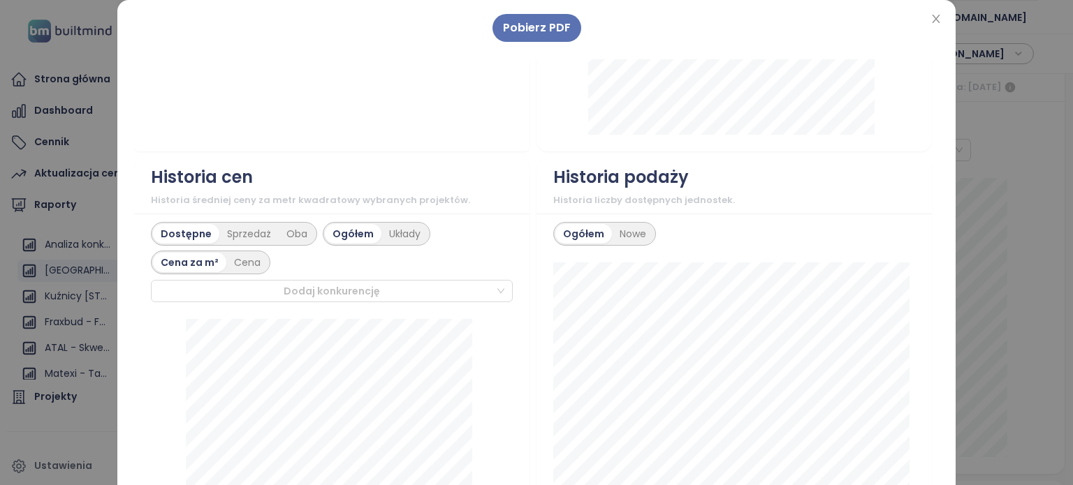
scroll to position [698, 0]
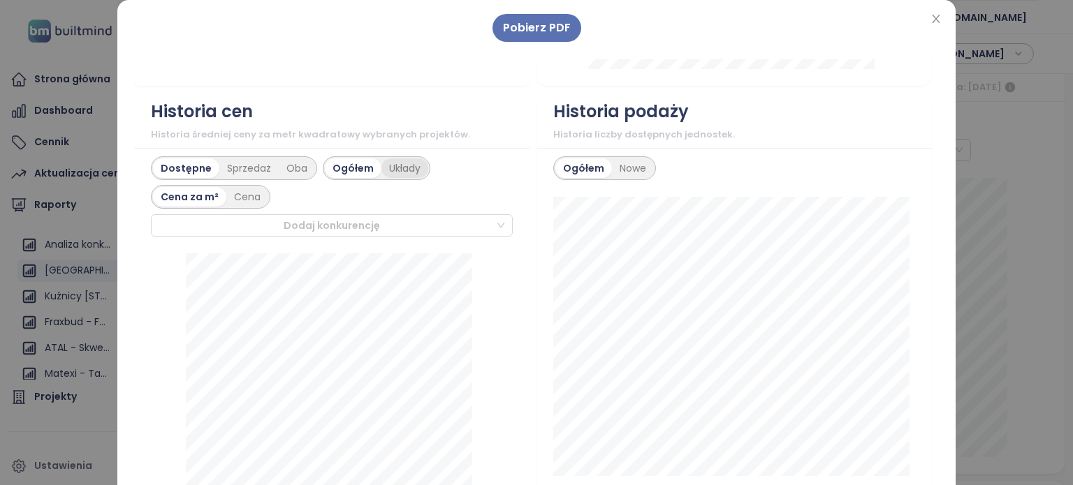
click at [400, 170] on div "Układy" at bounding box center [404, 169] width 47 height 20
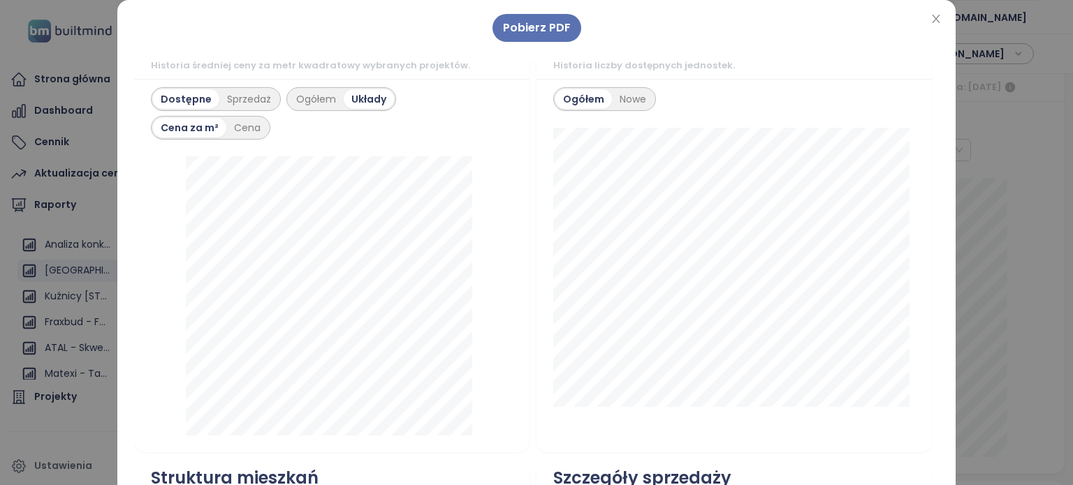
scroll to position [768, 0]
click at [235, 97] on div "Sprzedaż" at bounding box center [248, 99] width 59 height 20
click at [169, 94] on div "Dostępne" at bounding box center [184, 99] width 63 height 20
click at [626, 100] on div "Nowe" at bounding box center [633, 99] width 42 height 20
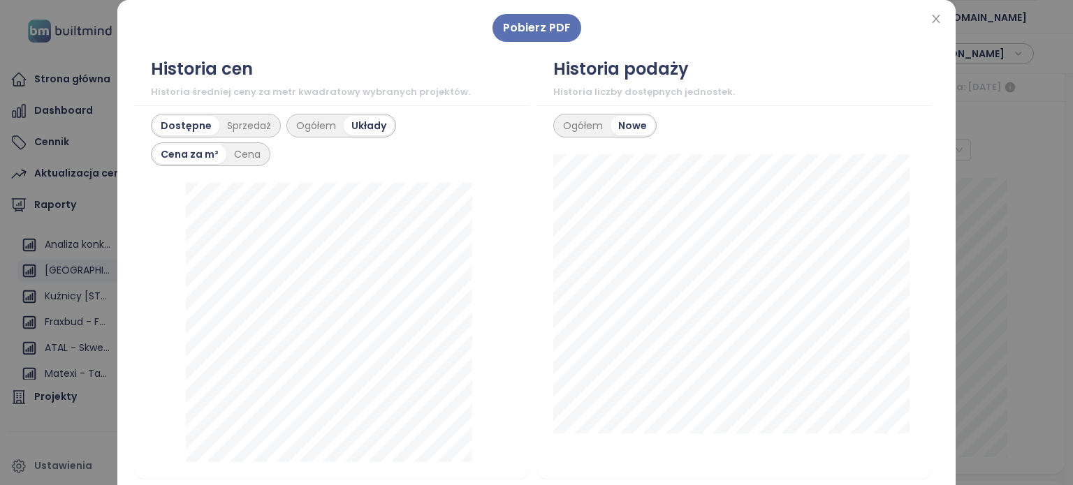
scroll to position [698, 0]
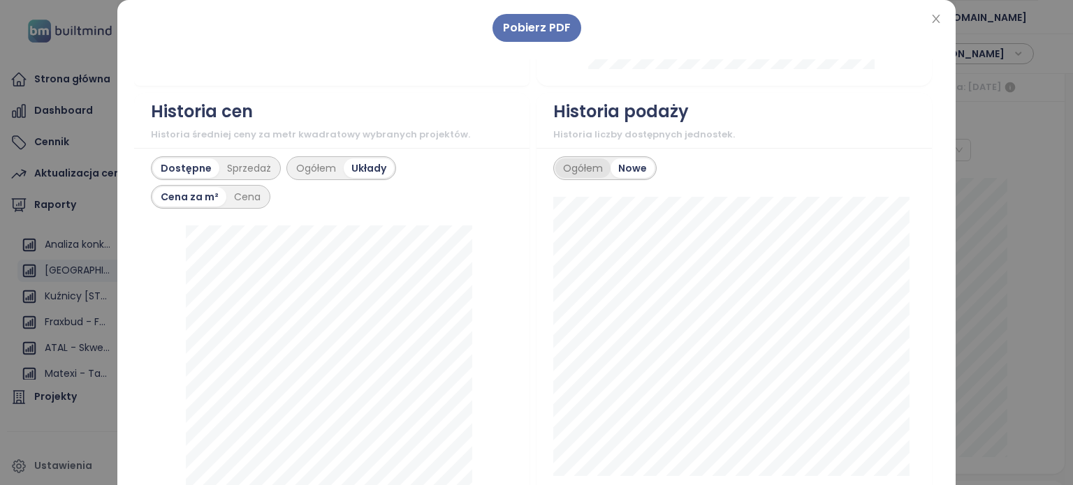
click at [573, 163] on div "Ogółem" at bounding box center [582, 169] width 55 height 20
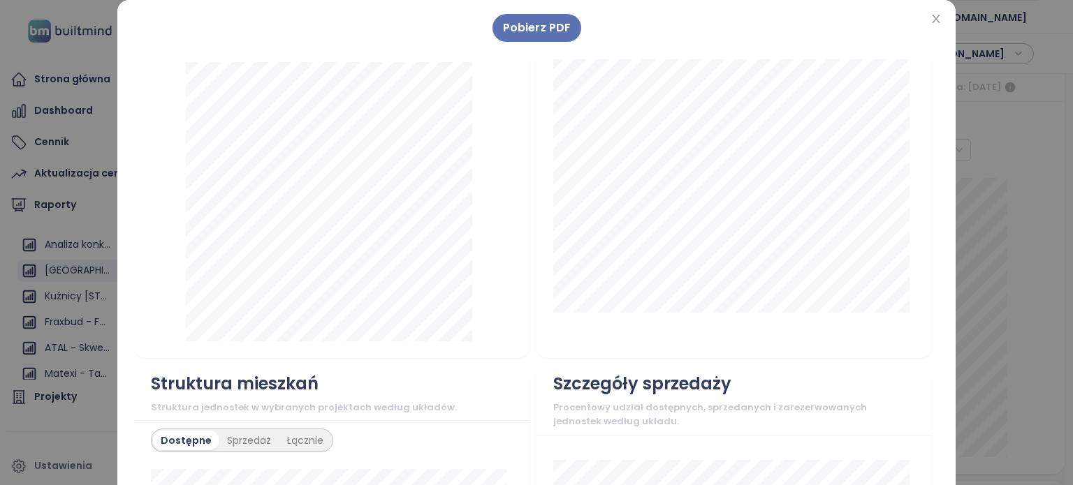
scroll to position [768, 0]
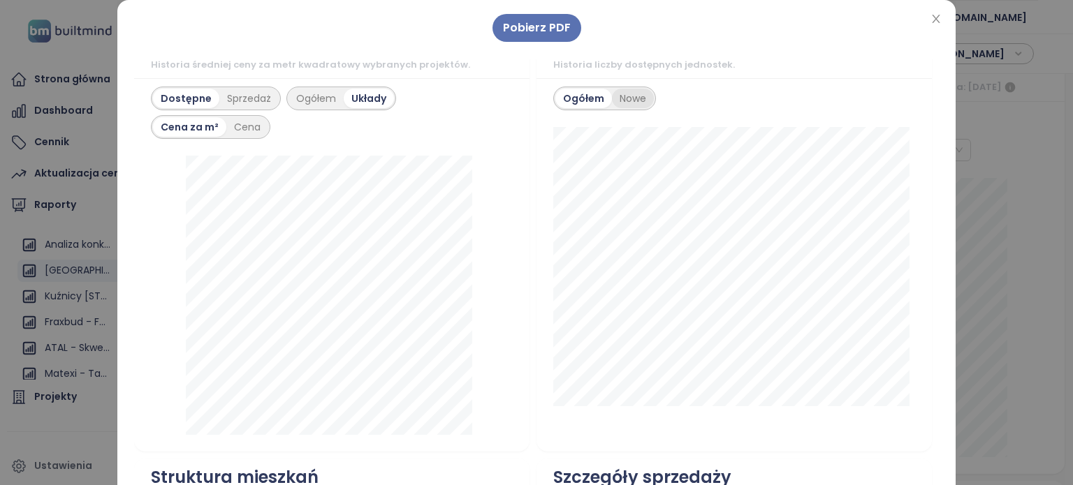
click at [626, 100] on div "Nowe" at bounding box center [633, 99] width 42 height 20
click at [571, 100] on div "Ogółem" at bounding box center [582, 99] width 55 height 20
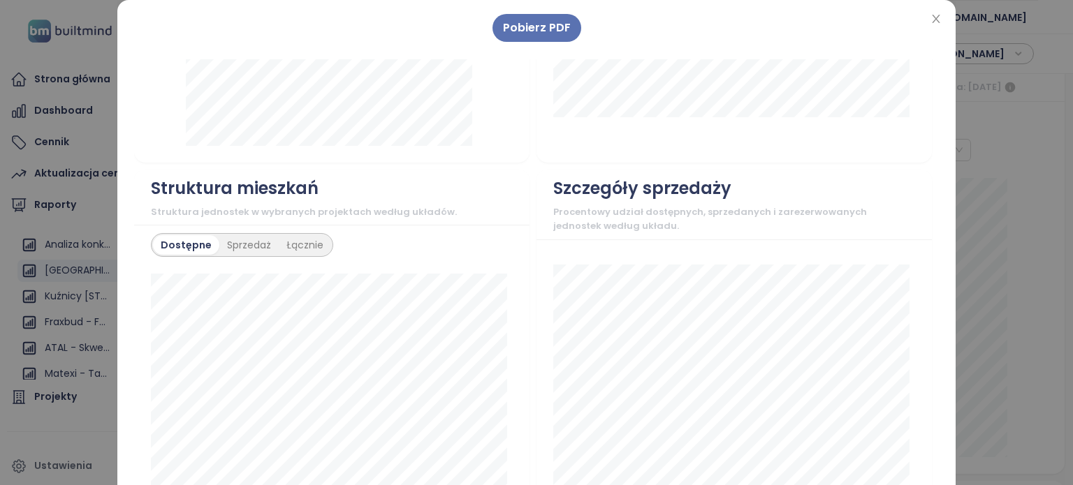
scroll to position [1117, 0]
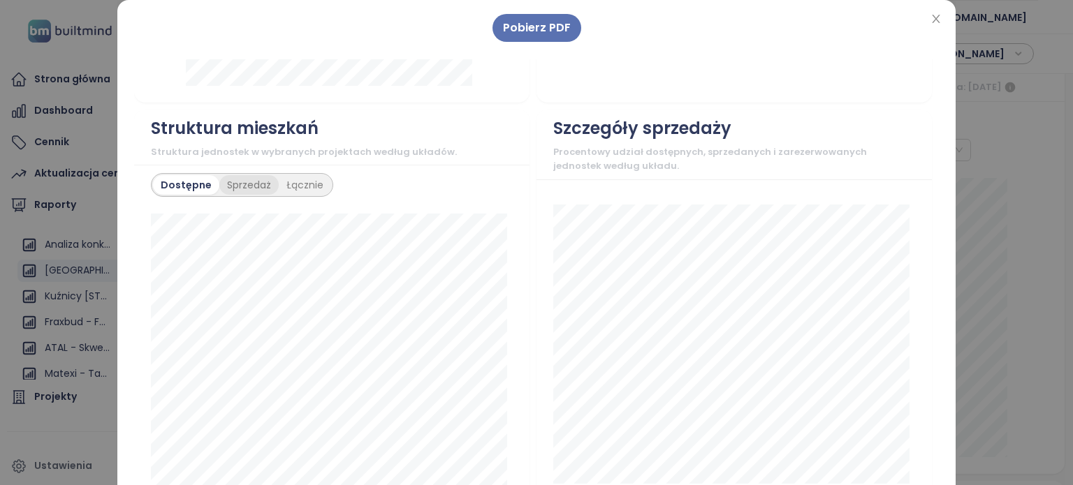
click at [244, 183] on div "Sprzedaż" at bounding box center [248, 185] width 59 height 20
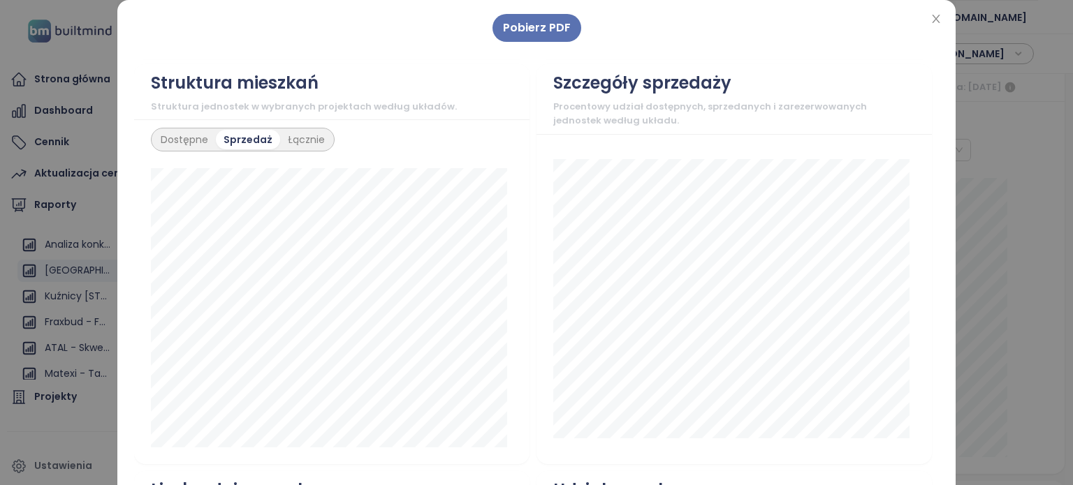
scroll to position [1187, 0]
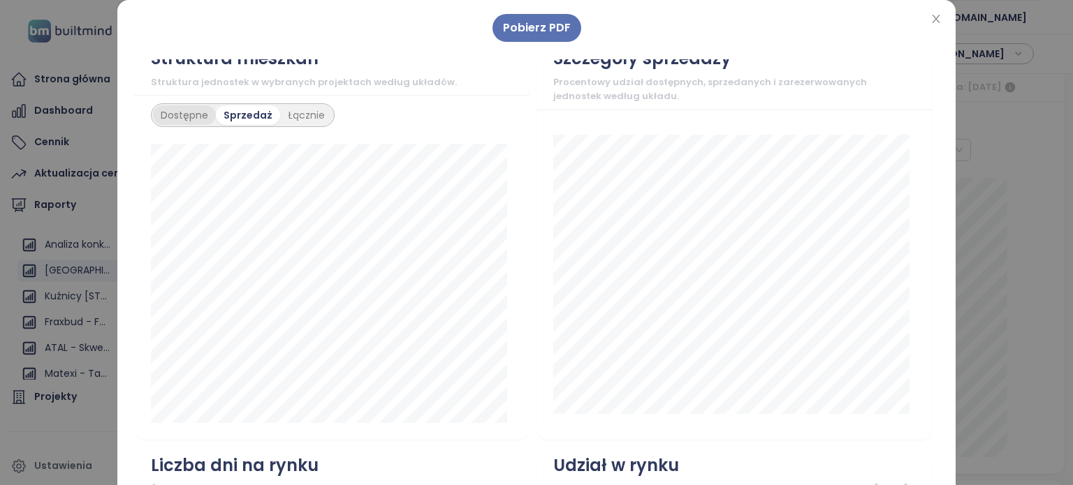
click at [172, 117] on div "Dostępne" at bounding box center [184, 115] width 63 height 20
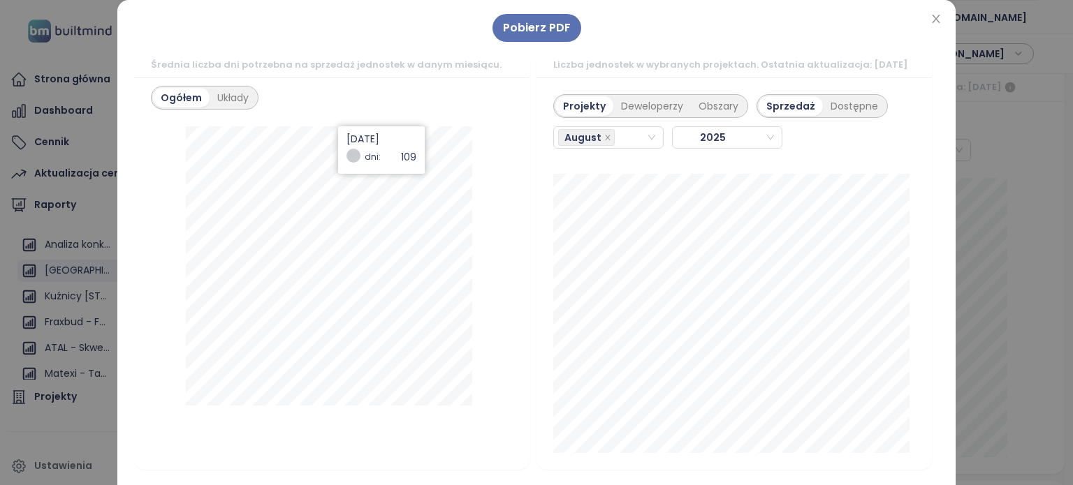
scroll to position [1536, 0]
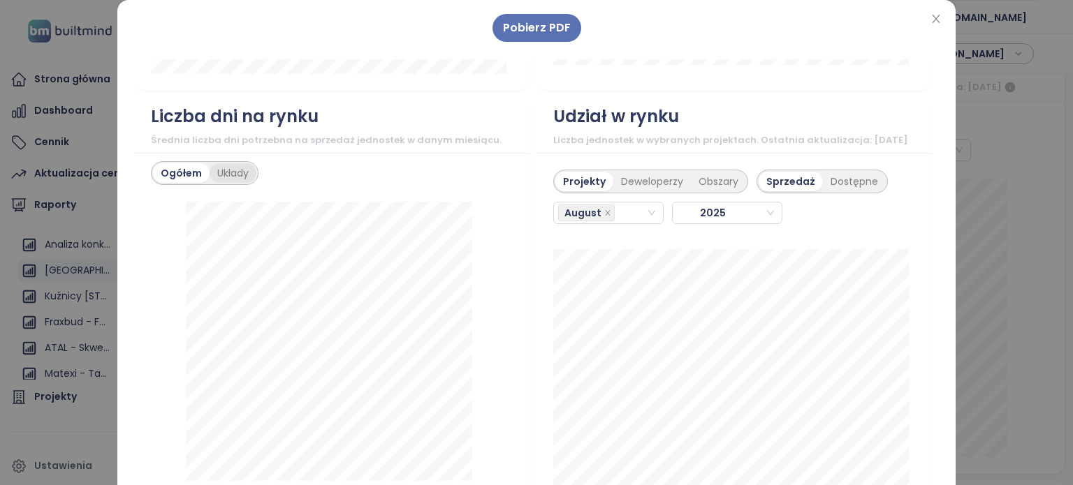
click at [232, 166] on div "Układy" at bounding box center [233, 173] width 47 height 20
click at [234, 203] on input "search" at bounding box center [210, 204] width 103 height 21
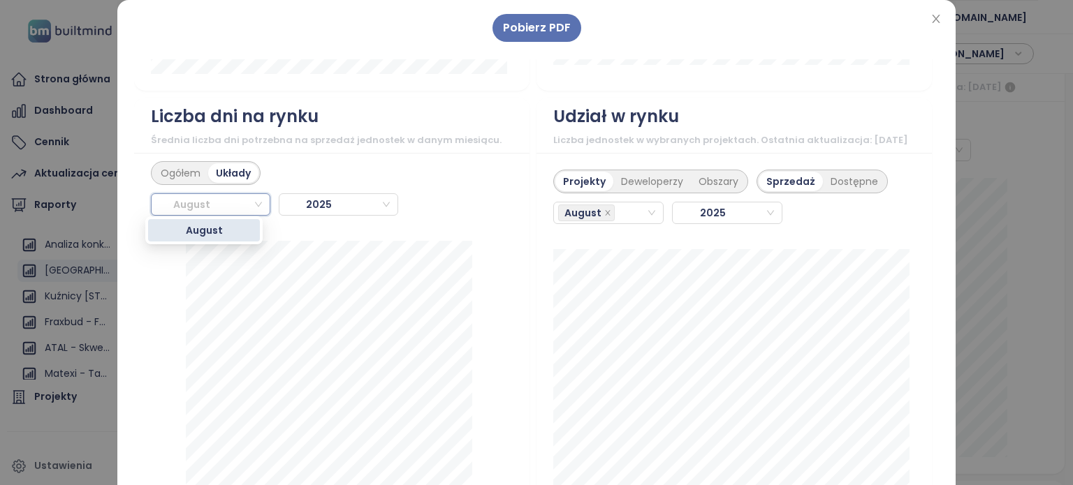
click at [405, 176] on div "Ogółem Układy [DATE]" at bounding box center [332, 192] width 362 height 63
click at [215, 194] on span "August" at bounding box center [198, 204] width 84 height 21
click at [319, 200] on span "2025" at bounding box center [326, 204] width 84 height 21
click at [358, 153] on div "Ogółem Układy [DATE] 3-pokojowe dni: 36" at bounding box center [331, 349] width 395 height 393
click at [187, 167] on div "Ogółem" at bounding box center [180, 173] width 55 height 20
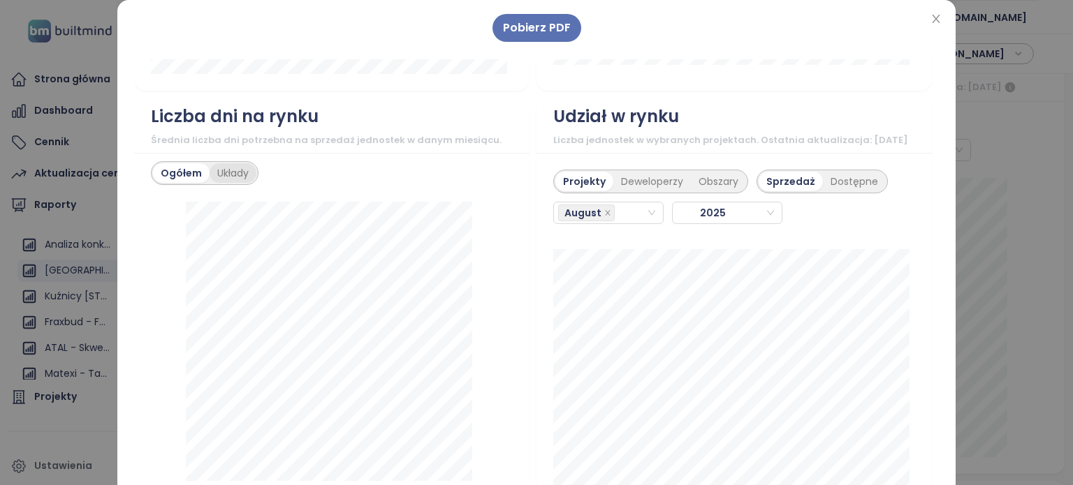
click at [219, 176] on div "Układy" at bounding box center [233, 173] width 47 height 20
click at [700, 191] on div "Obszary" at bounding box center [718, 182] width 55 height 20
click at [645, 191] on div "Deweloperzy" at bounding box center [648, 182] width 78 height 20
click at [559, 189] on div "Projekty" at bounding box center [582, 182] width 54 height 20
click at [830, 191] on div "Dostępne" at bounding box center [854, 182] width 63 height 20
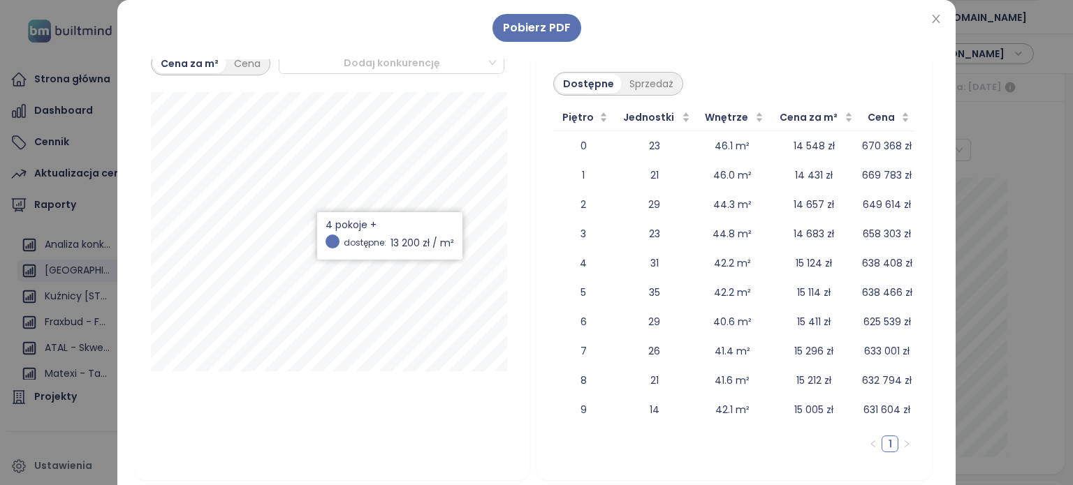
scroll to position [2025, 0]
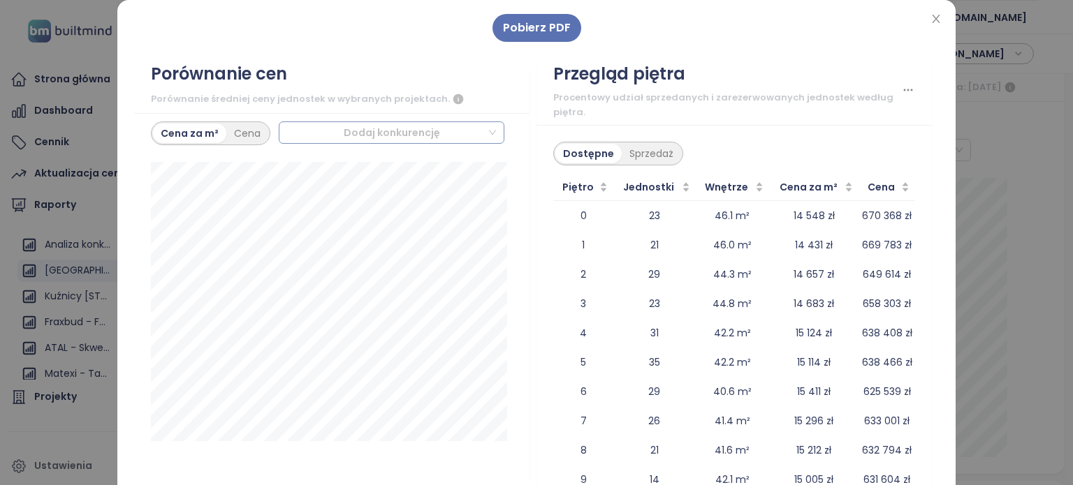
click at [393, 130] on div at bounding box center [385, 132] width 203 height 17
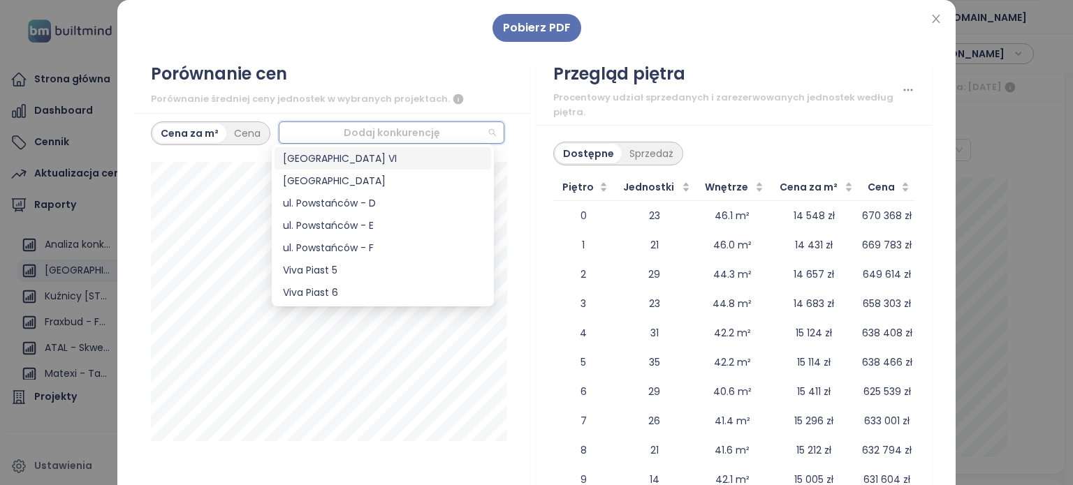
click at [349, 163] on div "[GEOGRAPHIC_DATA] VI" at bounding box center [383, 158] width 200 height 15
click at [329, 178] on div "[GEOGRAPHIC_DATA]" at bounding box center [383, 180] width 200 height 15
click at [332, 203] on div "ul. Powstańców - D" at bounding box center [383, 203] width 200 height 15
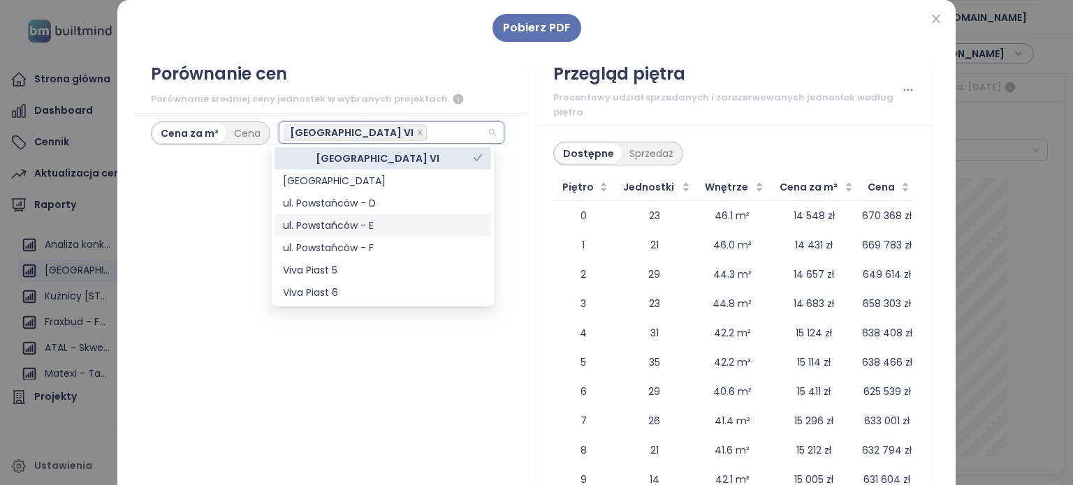
click at [338, 226] on div "ul. Powstańców - E" at bounding box center [383, 225] width 200 height 15
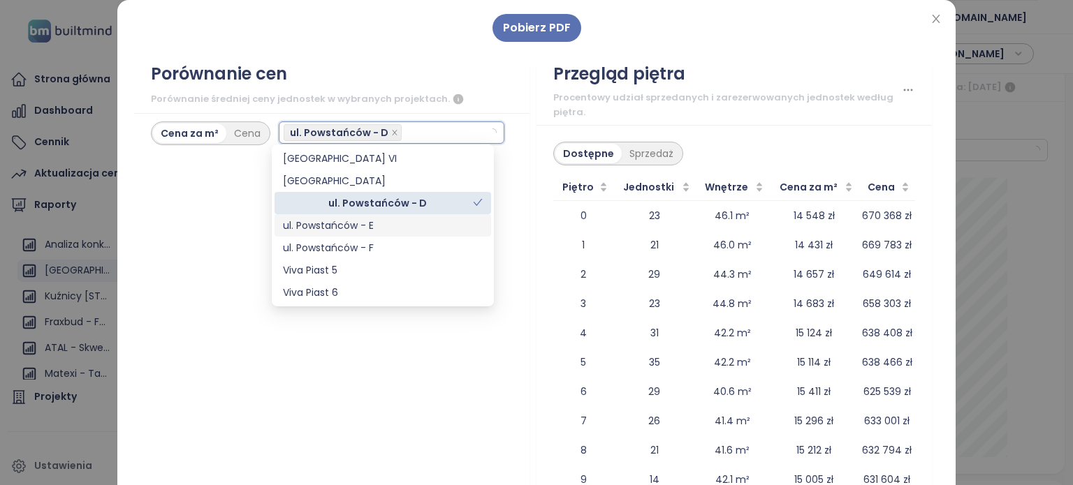
click at [346, 256] on div "ul. Powstańców - F" at bounding box center [382, 248] width 217 height 22
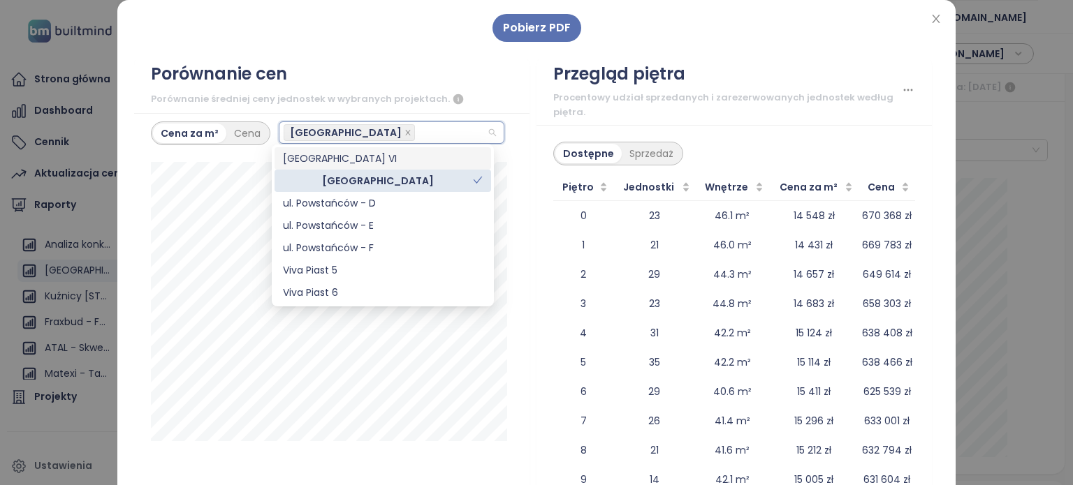
click at [344, 153] on div "[GEOGRAPHIC_DATA] VI" at bounding box center [383, 158] width 200 height 15
click at [377, 206] on div "ul. Powstańców - D" at bounding box center [383, 203] width 200 height 15
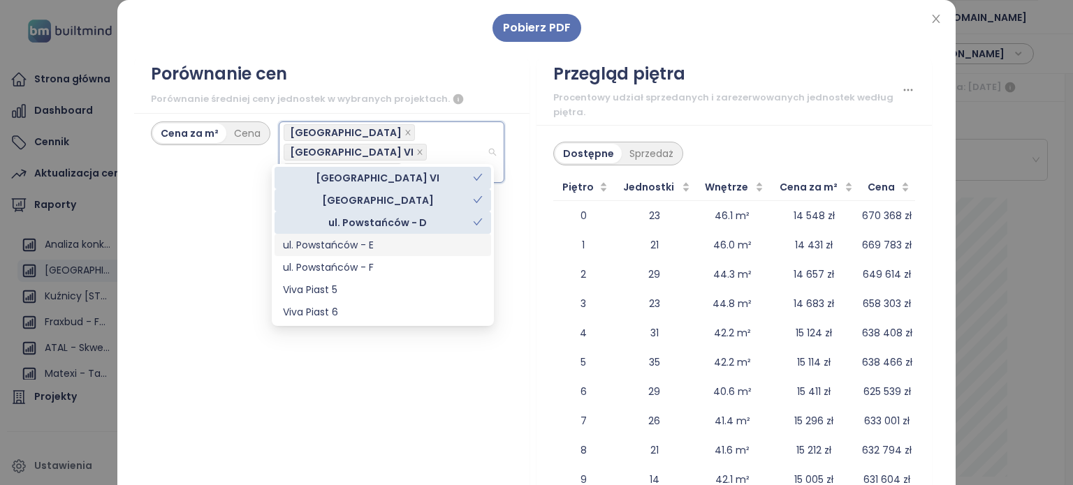
click at [394, 248] on div "ul. Powstańców - E" at bounding box center [383, 244] width 200 height 15
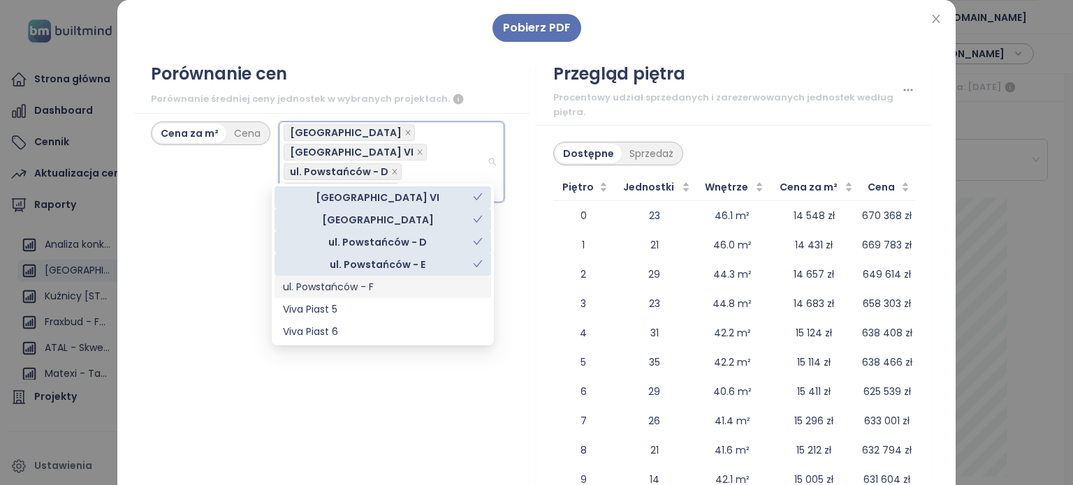
click at [382, 285] on div "ul. Powstańców - F" at bounding box center [383, 286] width 200 height 15
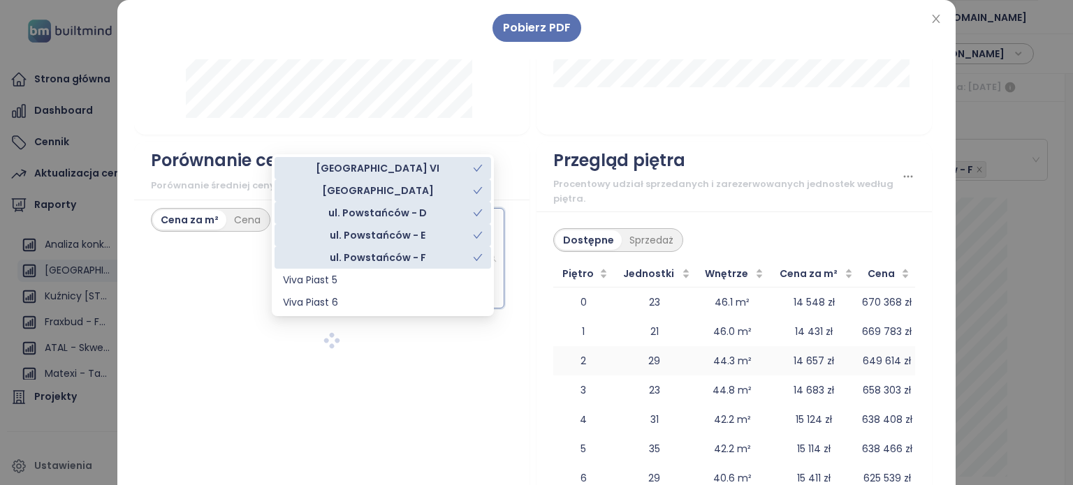
scroll to position [1816, 0]
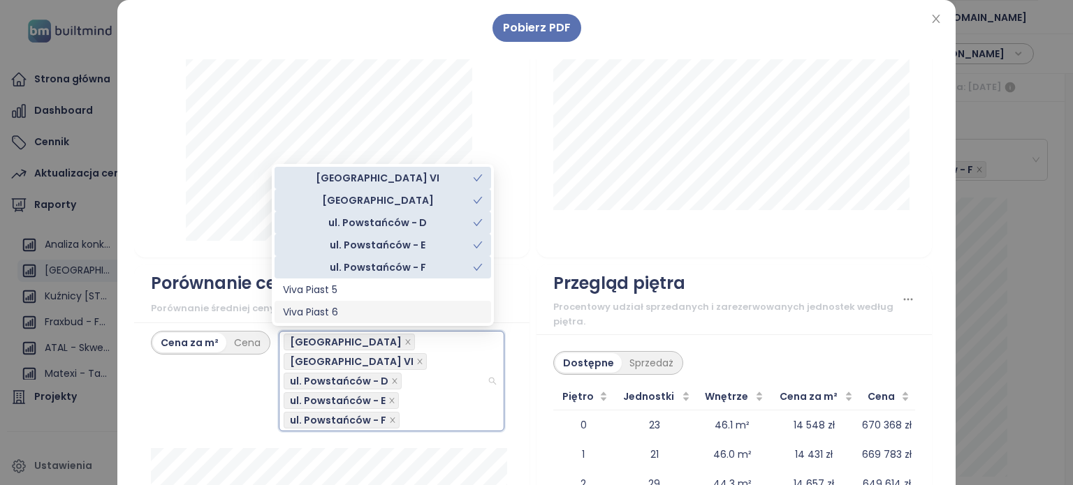
click at [348, 312] on div "Viva Piast 6" at bounding box center [383, 312] width 200 height 15
click at [390, 219] on div "ul. Powstańców - D" at bounding box center [378, 222] width 190 height 15
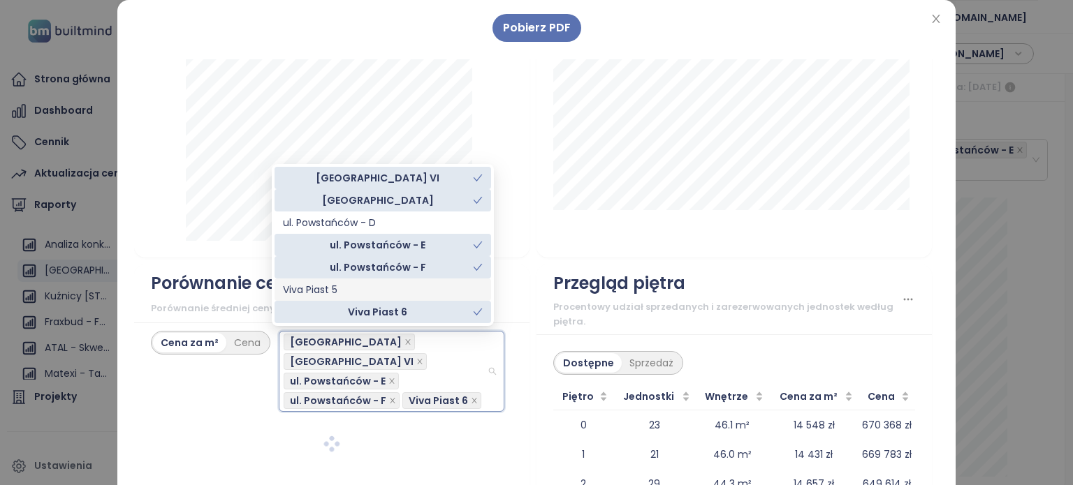
click at [355, 287] on div "Viva Piast 5" at bounding box center [383, 289] width 200 height 15
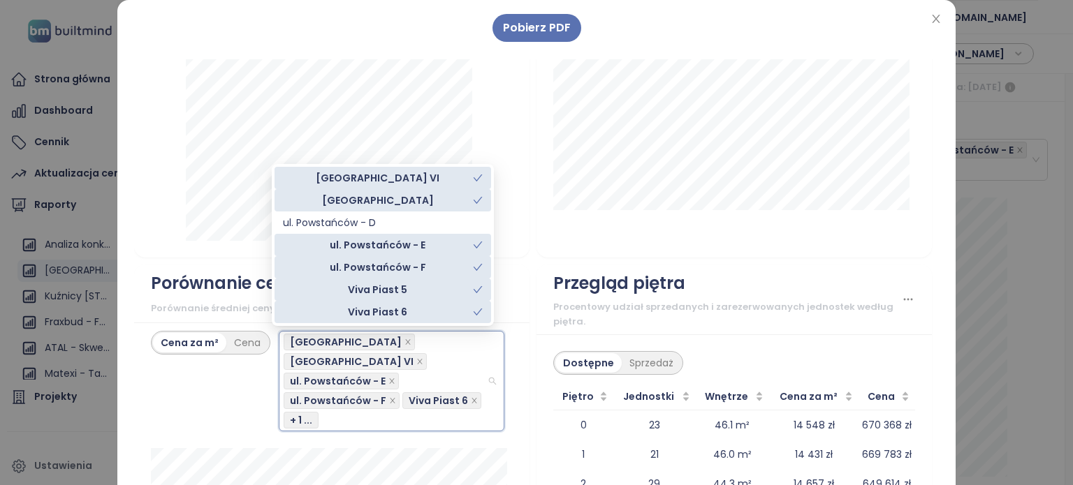
click at [511, 216] on div "Ogółem Układy [DATE]" at bounding box center [331, 66] width 395 height 384
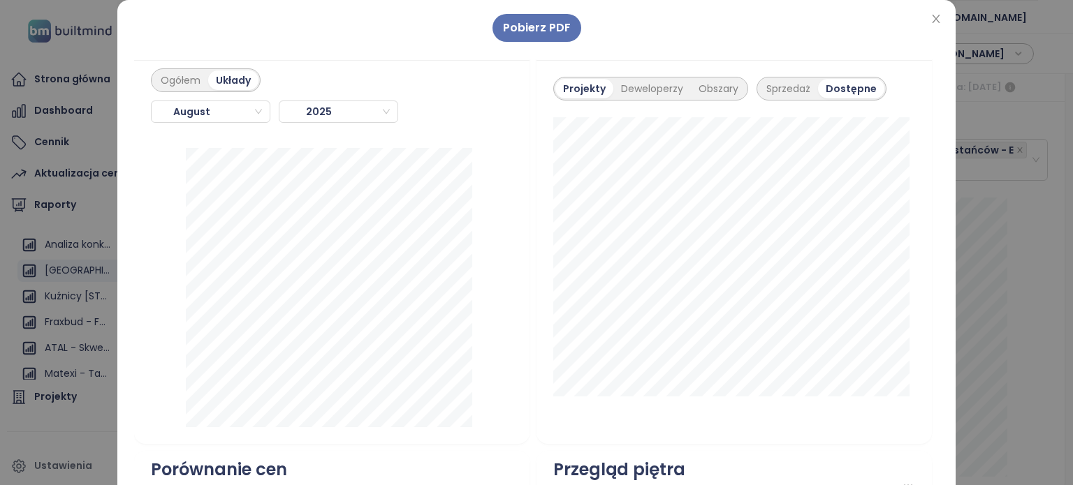
scroll to position [1606, 0]
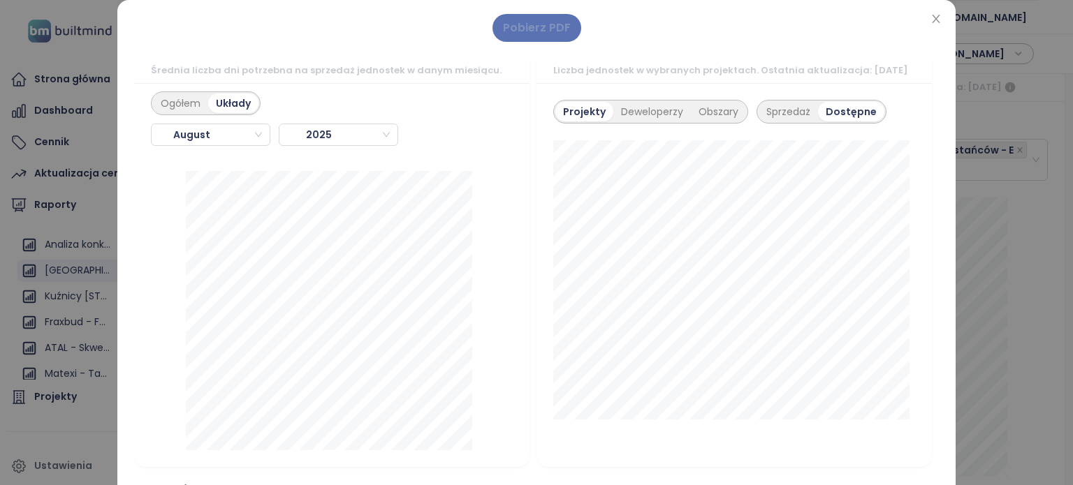
click at [517, 17] on button "Pobierz PDF" at bounding box center [536, 28] width 89 height 28
click at [179, 99] on div "Ogółem" at bounding box center [180, 104] width 55 height 20
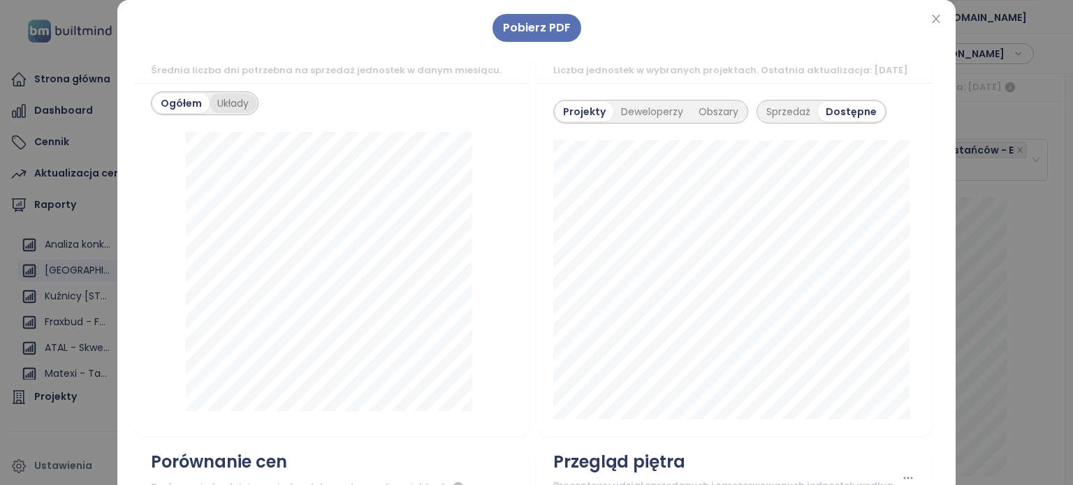
click at [218, 107] on div "Układy" at bounding box center [233, 104] width 47 height 20
